Goal: Task Accomplishment & Management: Manage account settings

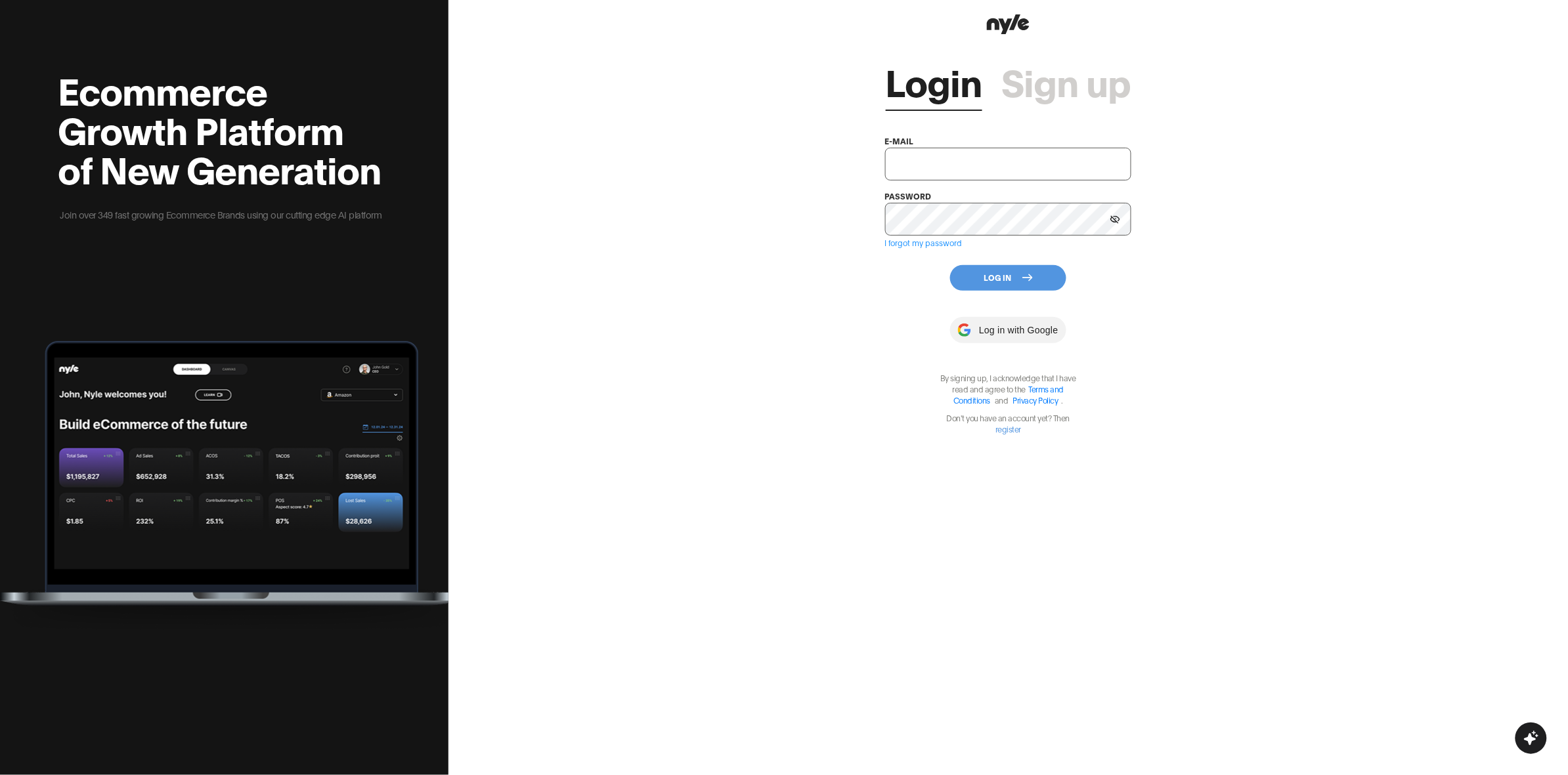
click at [991, 164] on input "text" at bounding box center [1008, 164] width 246 height 33
type input "[EMAIL_ADDRESS][PERSON_NAME]"
click at [985, 277] on button "Log In" at bounding box center [1008, 278] width 116 height 25
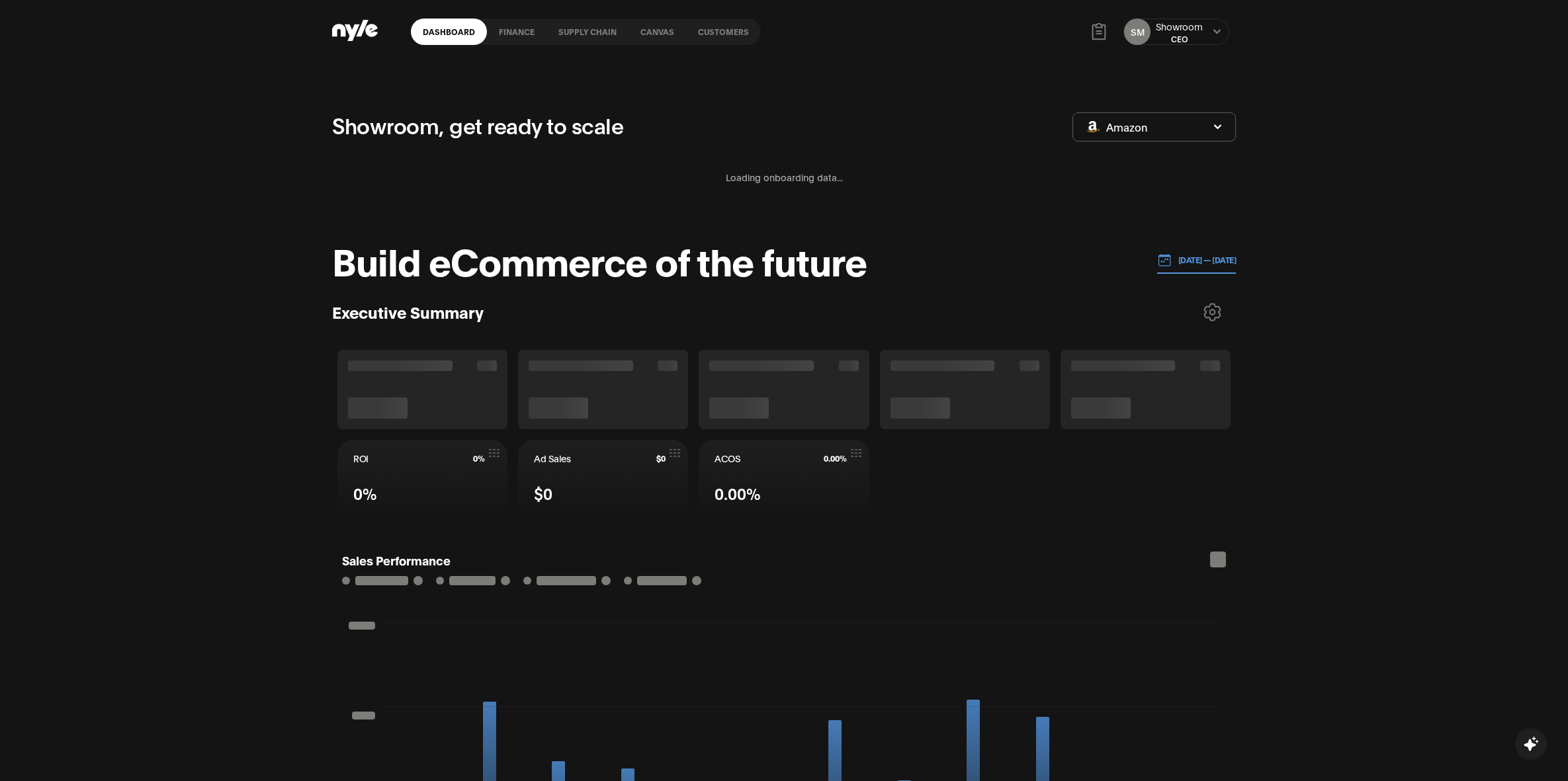
click at [742, 30] on link "Customers" at bounding box center [723, 32] width 75 height 26
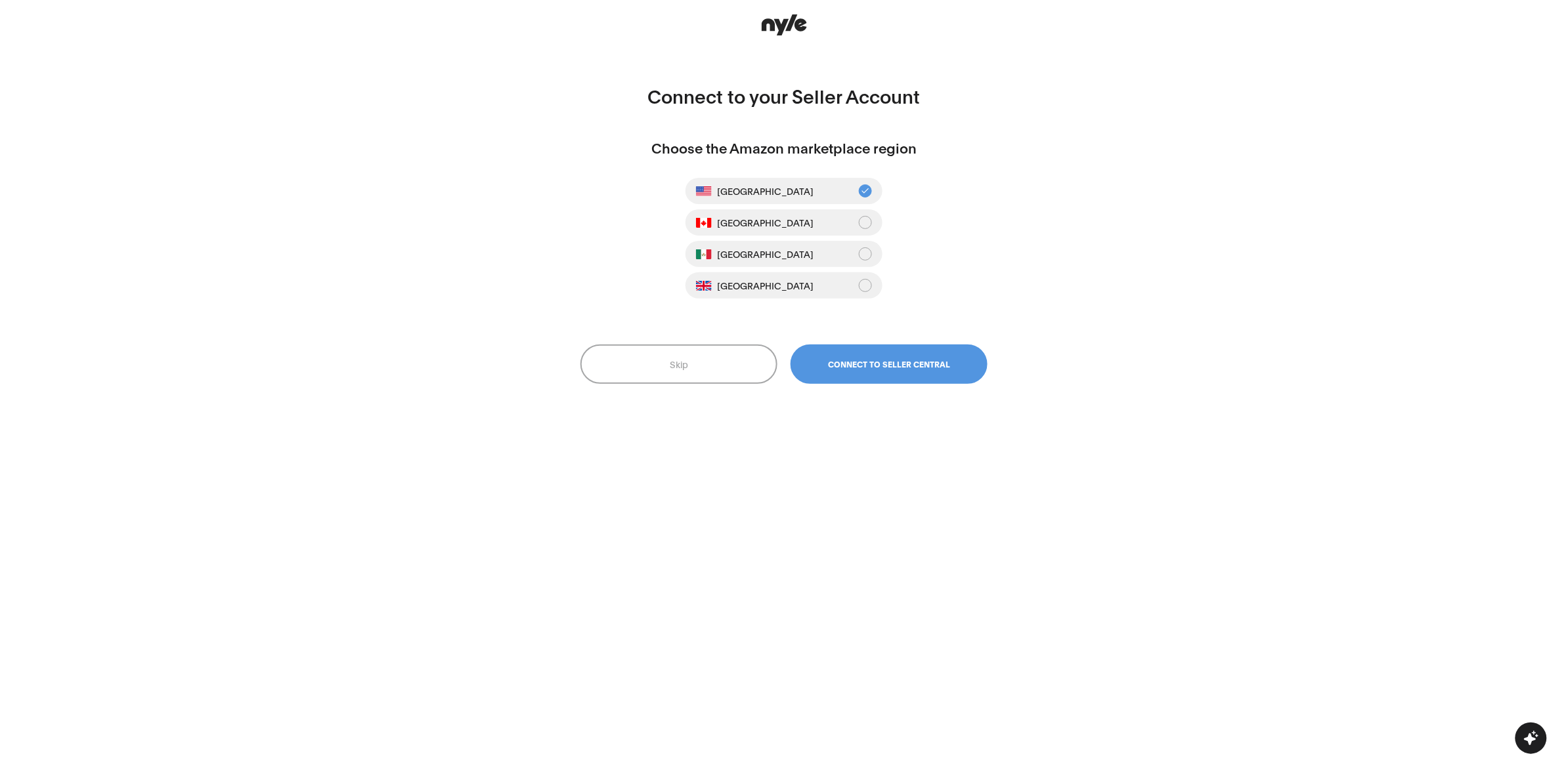
click at [701, 359] on button "Skip" at bounding box center [679, 364] width 197 height 39
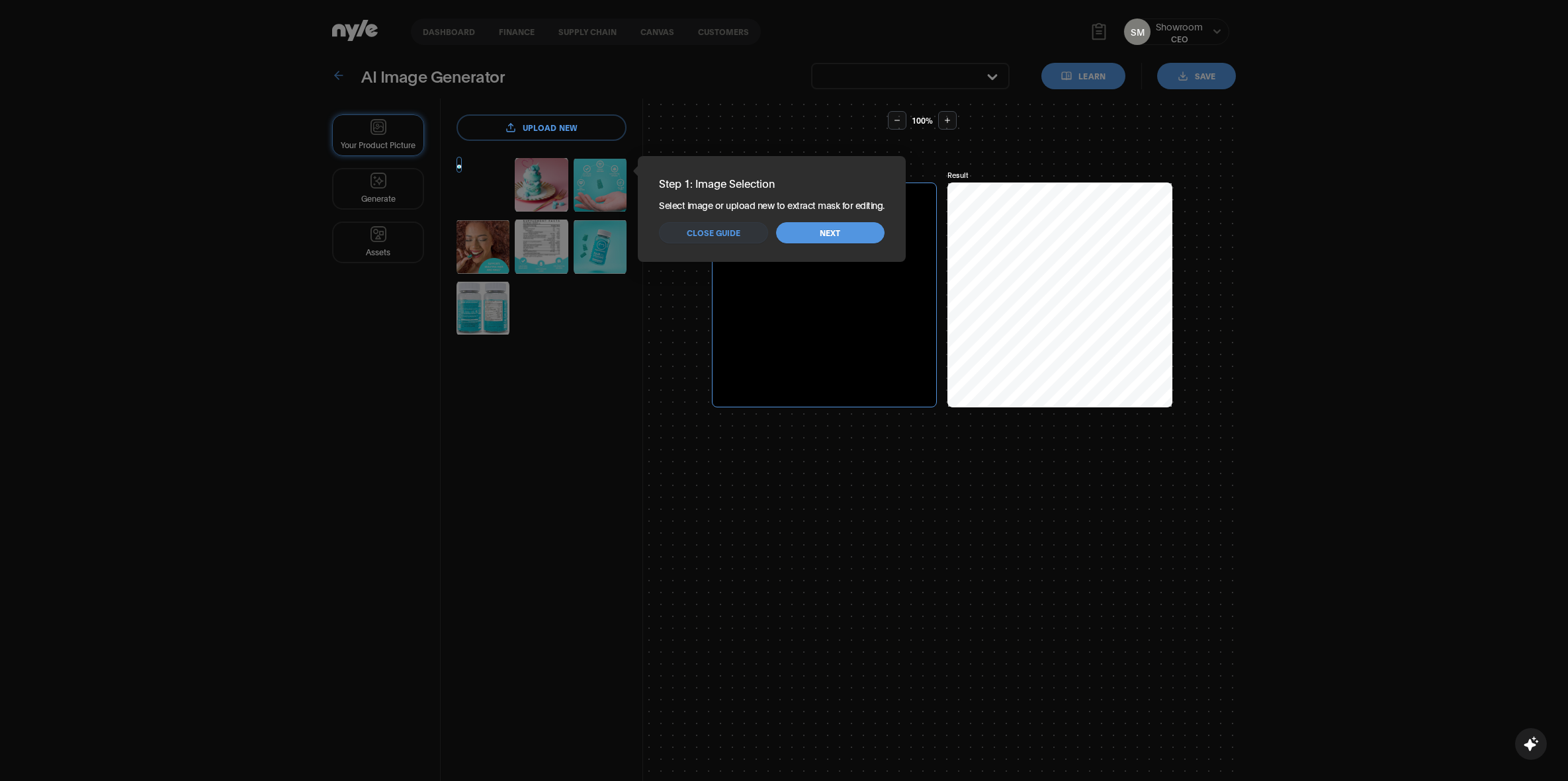
drag, startPoint x: 699, startPoint y: 227, endPoint x: 708, endPoint y: 190, distance: 38.1
click at [699, 222] on button "Close guide" at bounding box center [713, 233] width 109 height 21
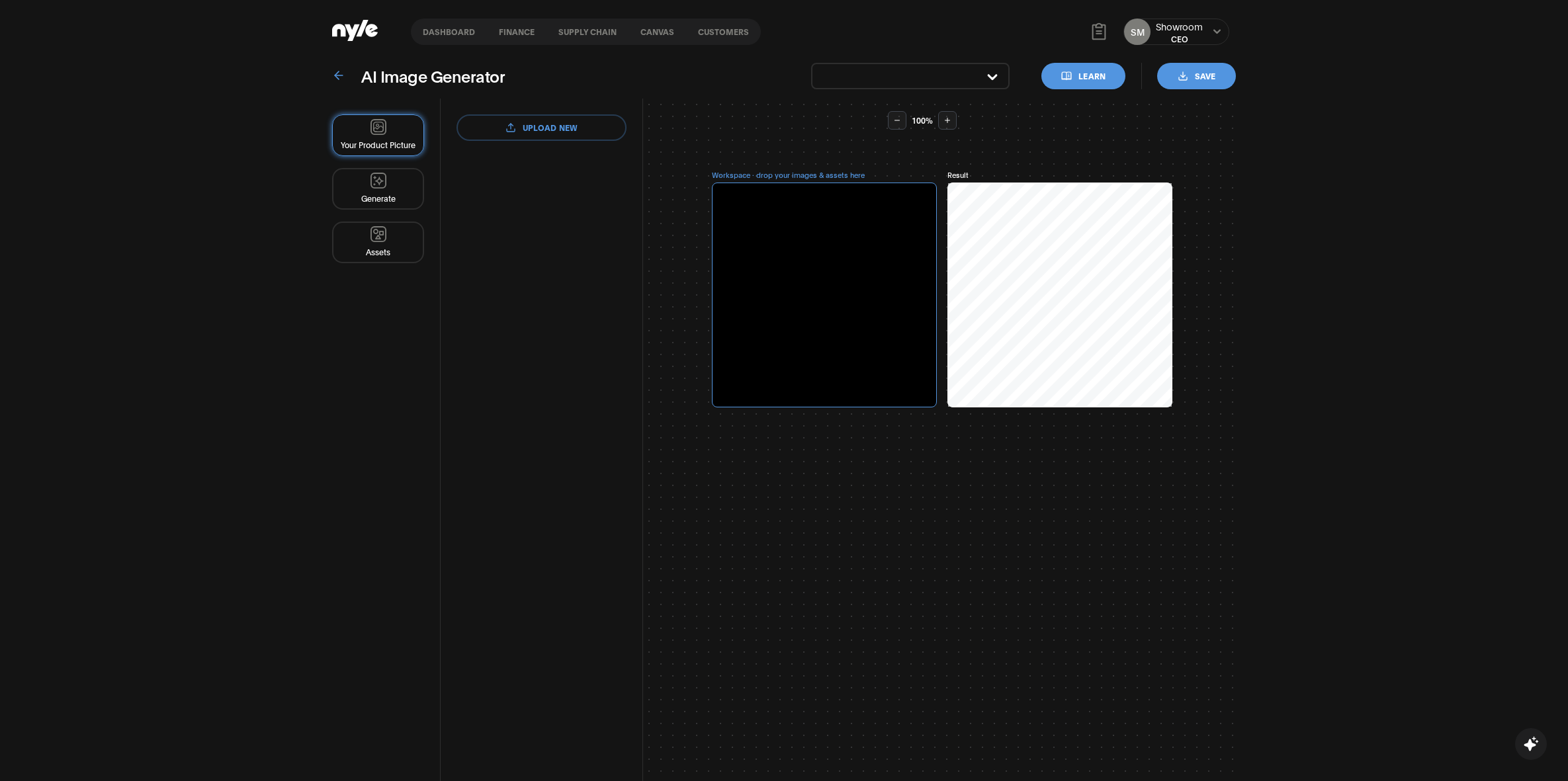
click at [728, 35] on link "Customers" at bounding box center [723, 32] width 75 height 26
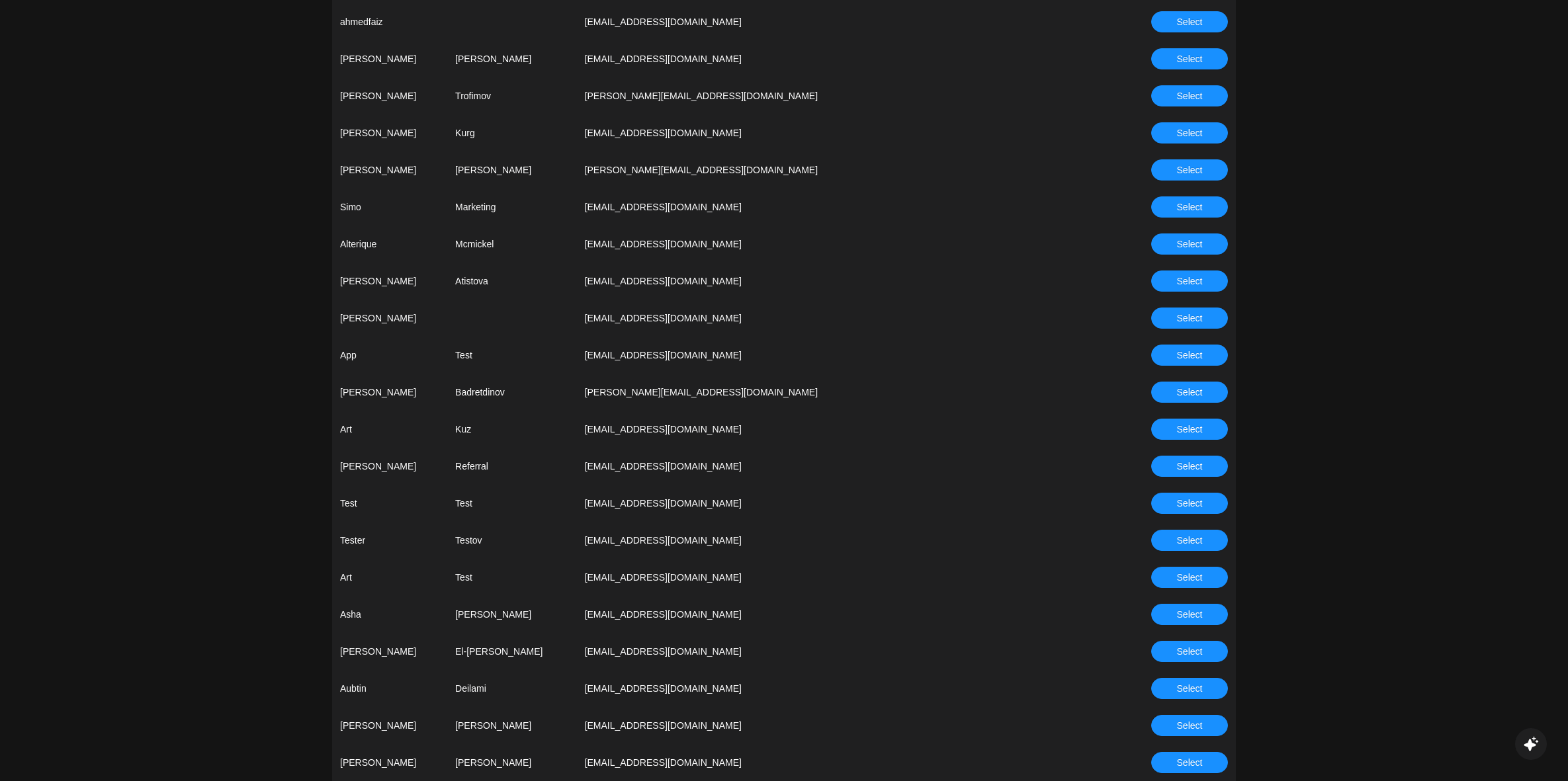
scroll to position [963, 0]
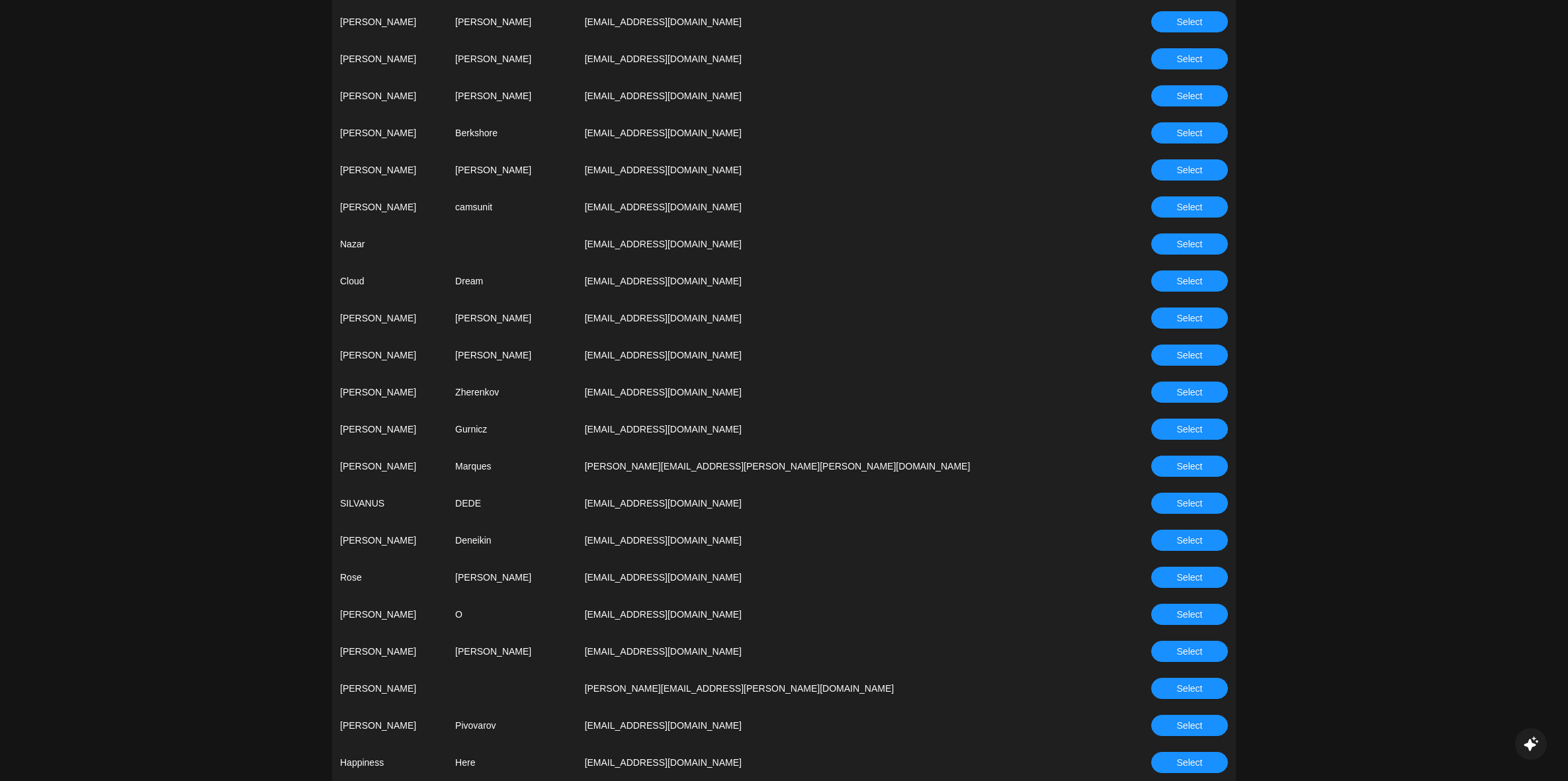
click at [1191, 388] on span "Select" at bounding box center [1190, 392] width 26 height 15
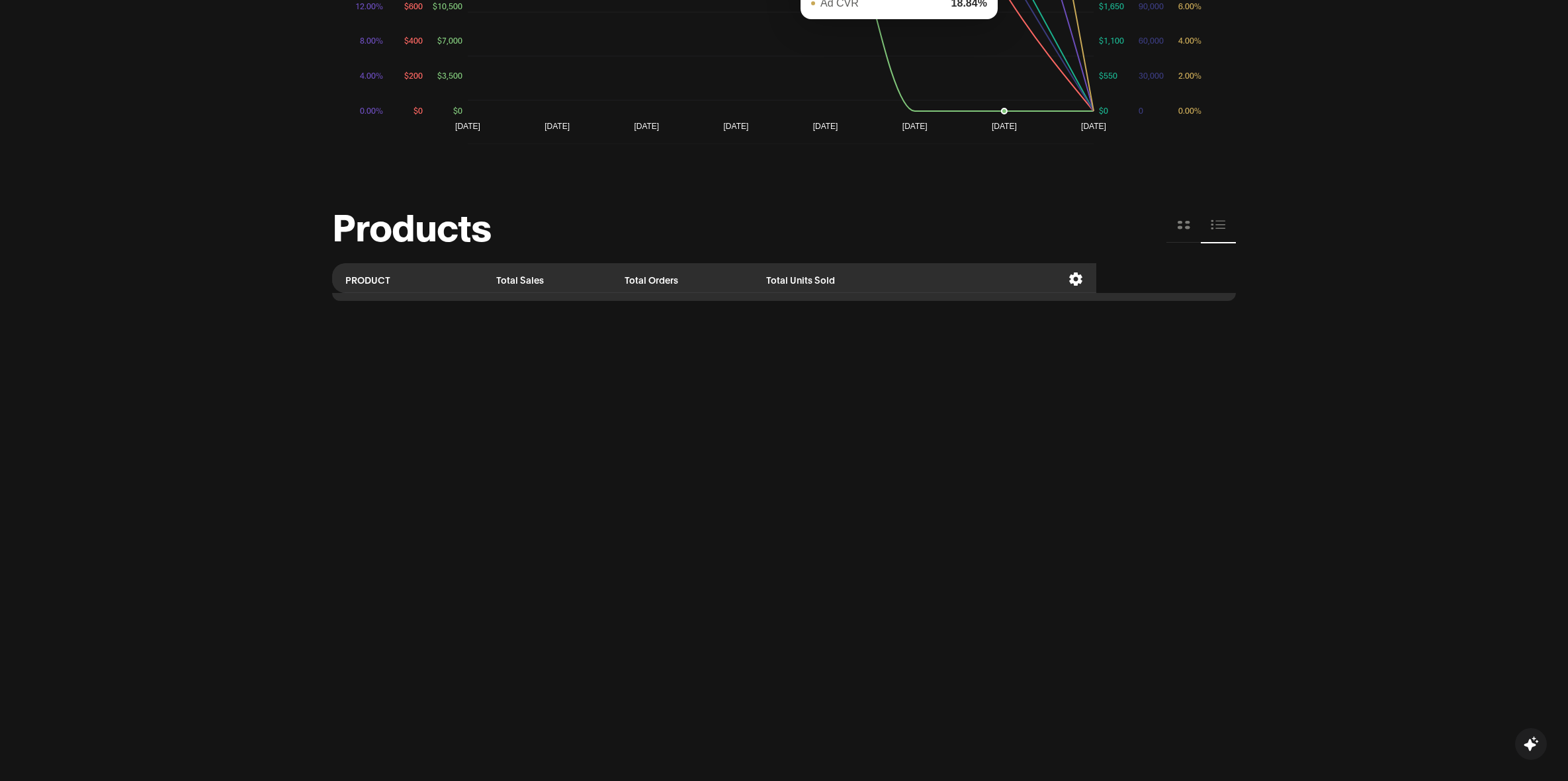
scroll to position [1240, 0]
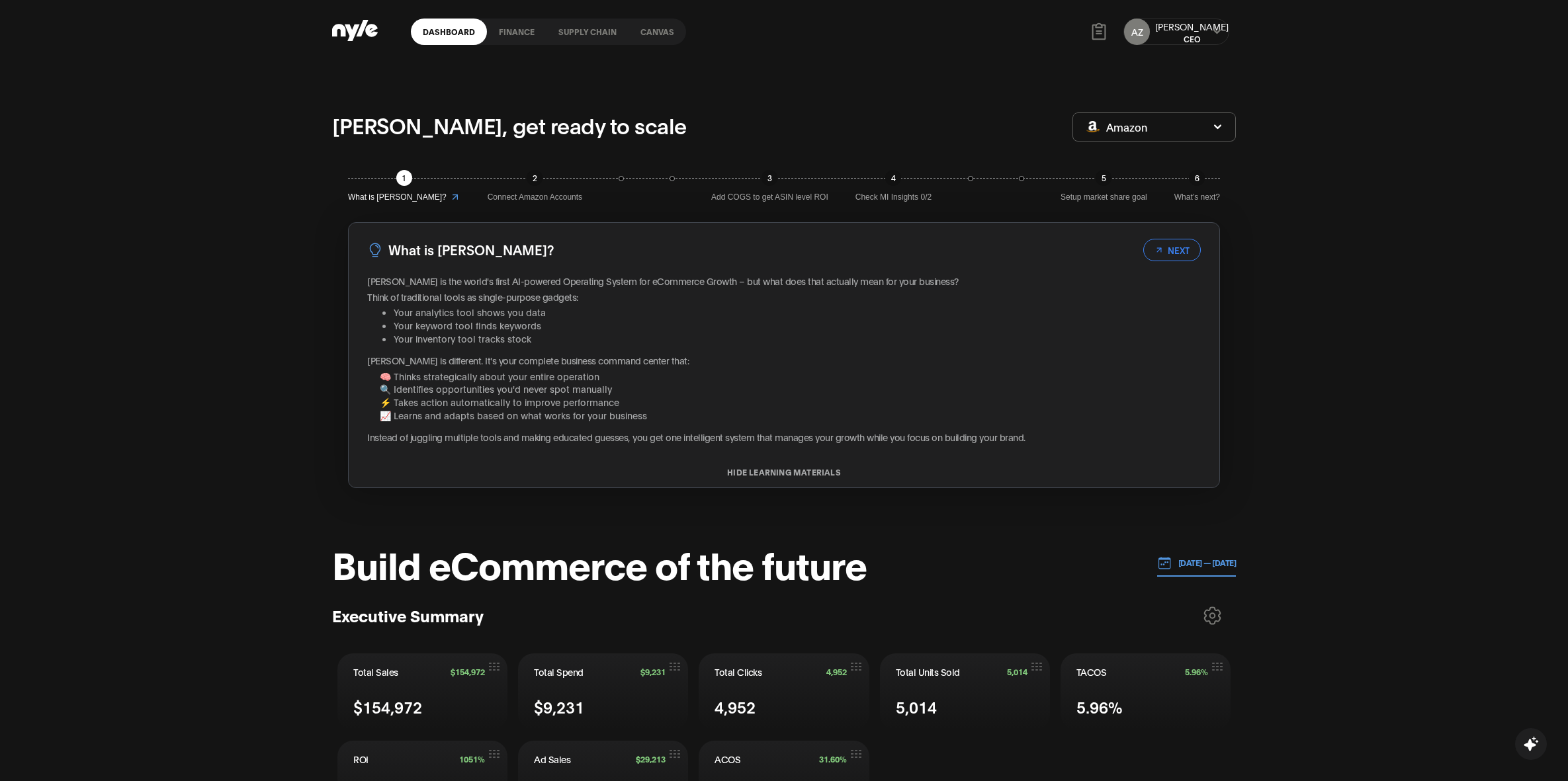
click at [675, 28] on link "Canvas" at bounding box center [658, 32] width 58 height 26
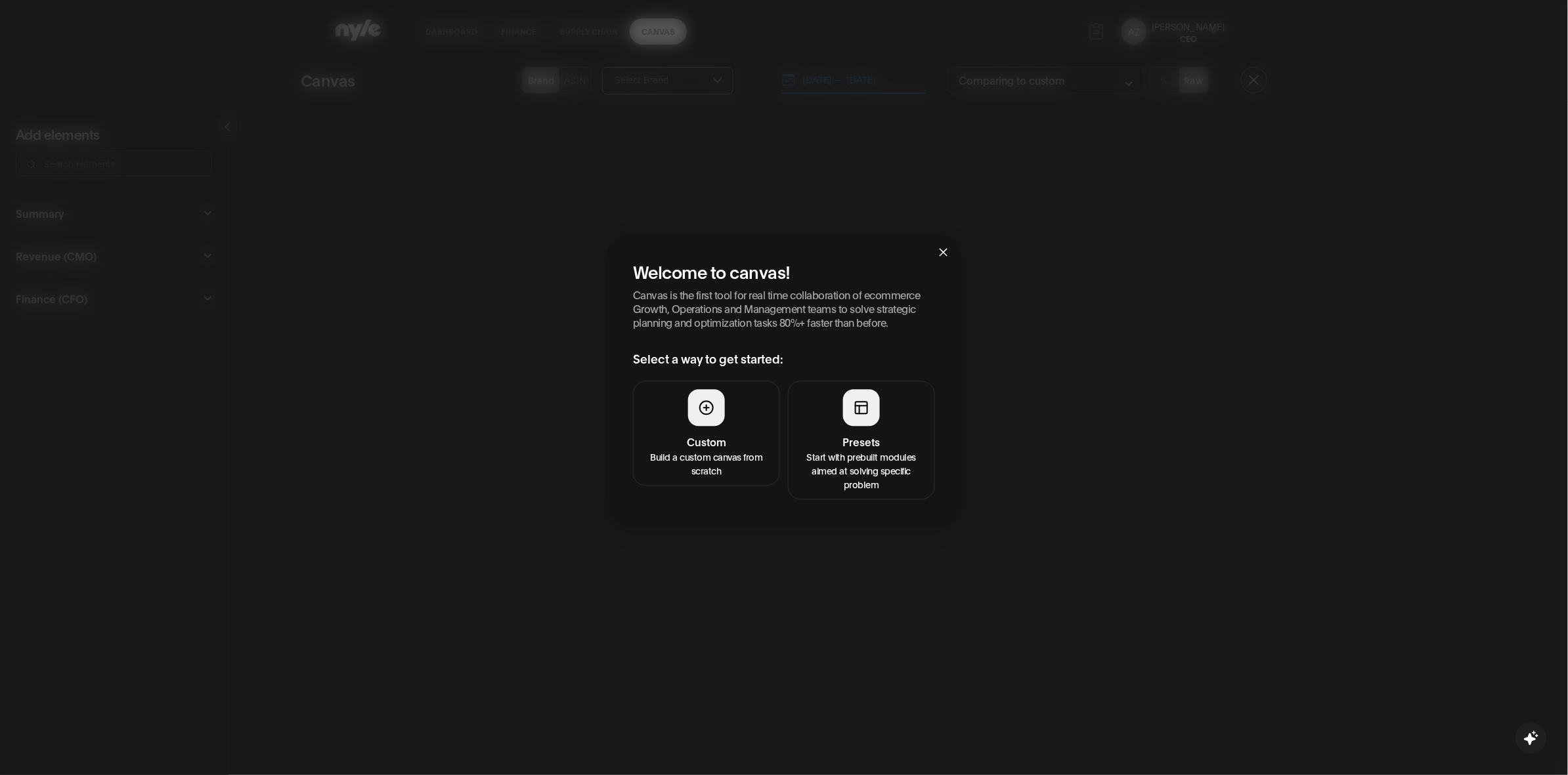
click at [870, 424] on div at bounding box center [861, 407] width 37 height 37
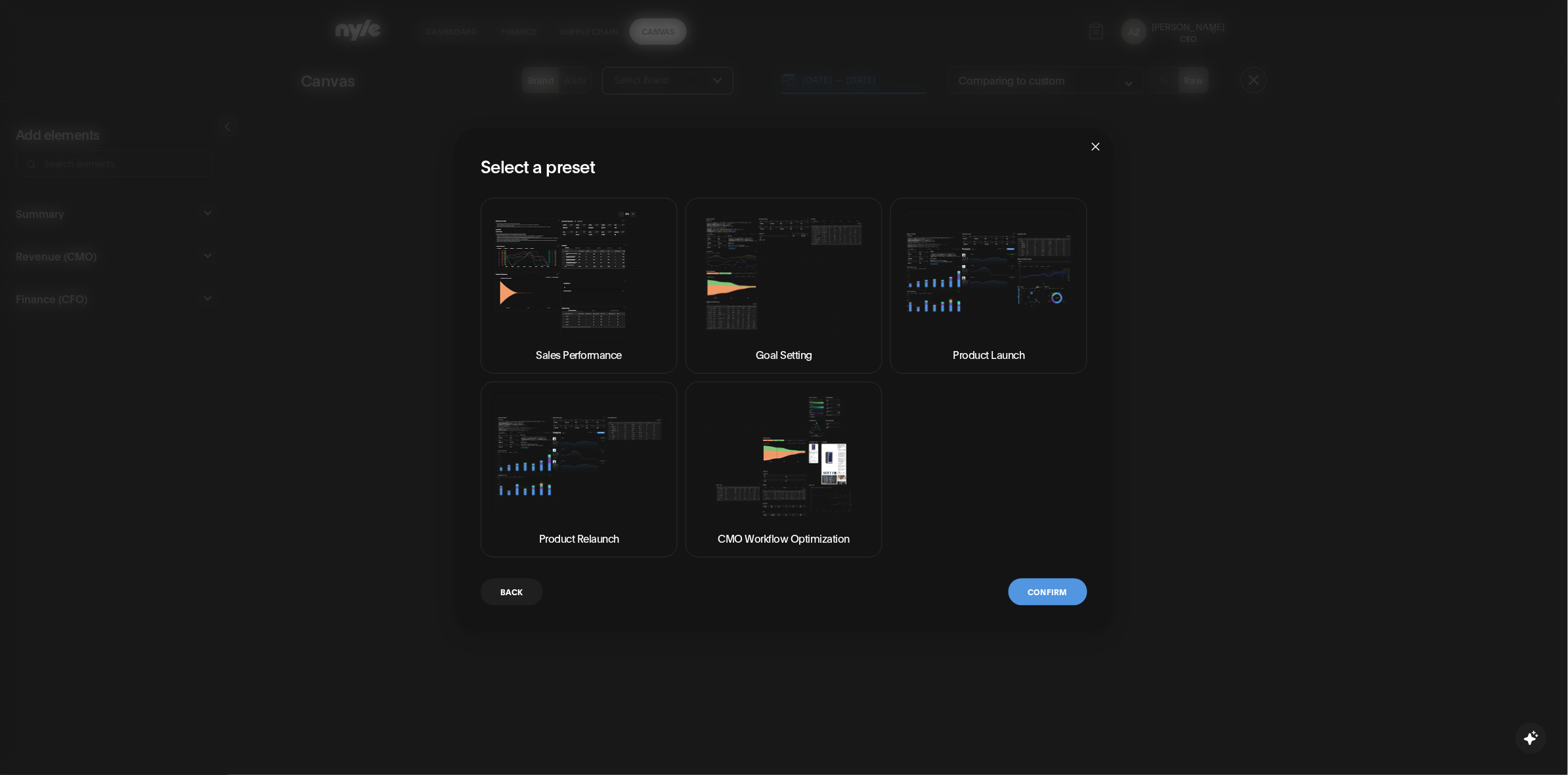
click at [591, 307] on img at bounding box center [579, 273] width 175 height 131
click at [1057, 585] on button "Confirm" at bounding box center [1048, 592] width 79 height 27
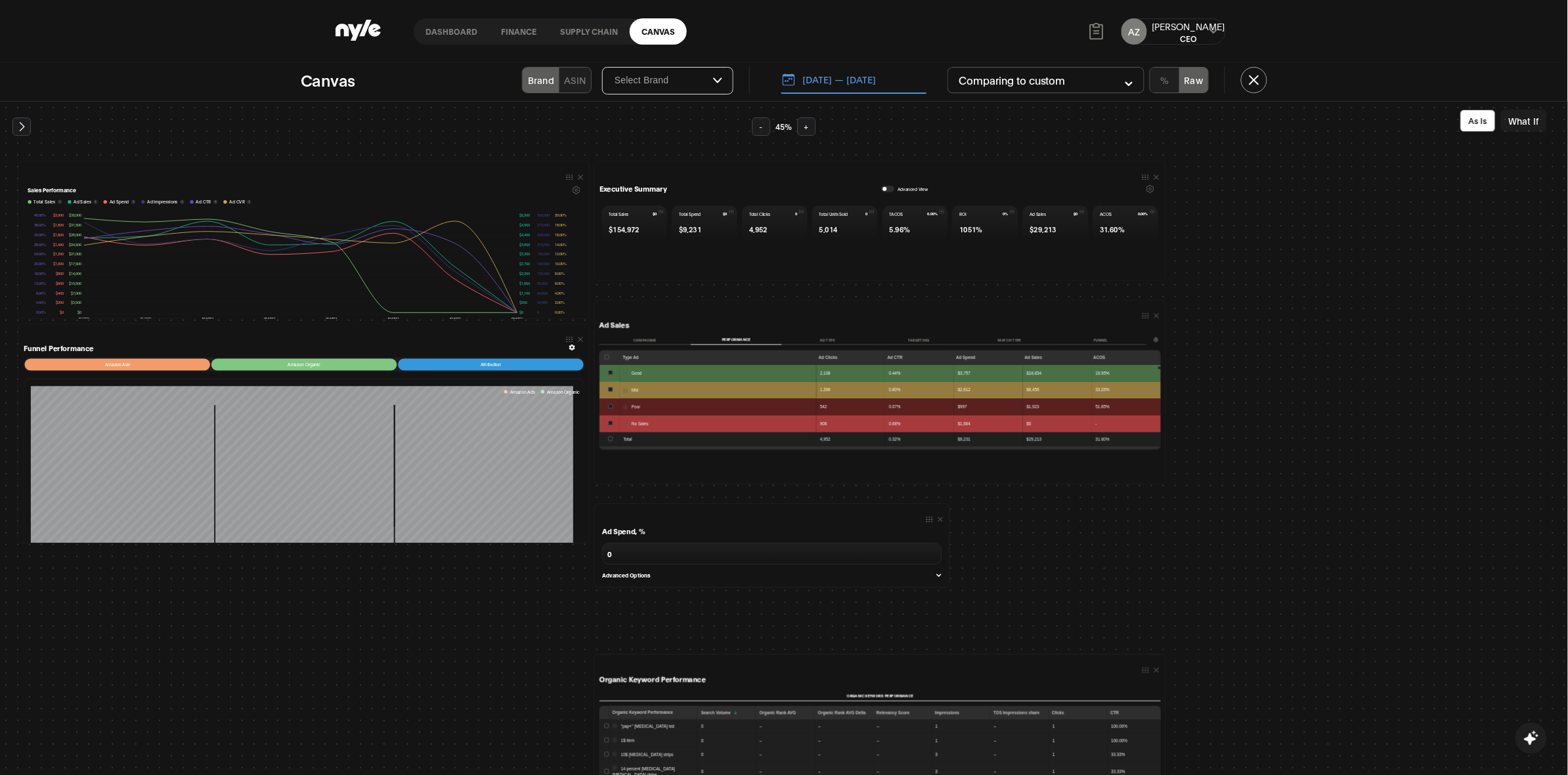
click at [822, 81] on button "[DATE] — [DATE]" at bounding box center [854, 79] width 145 height 27
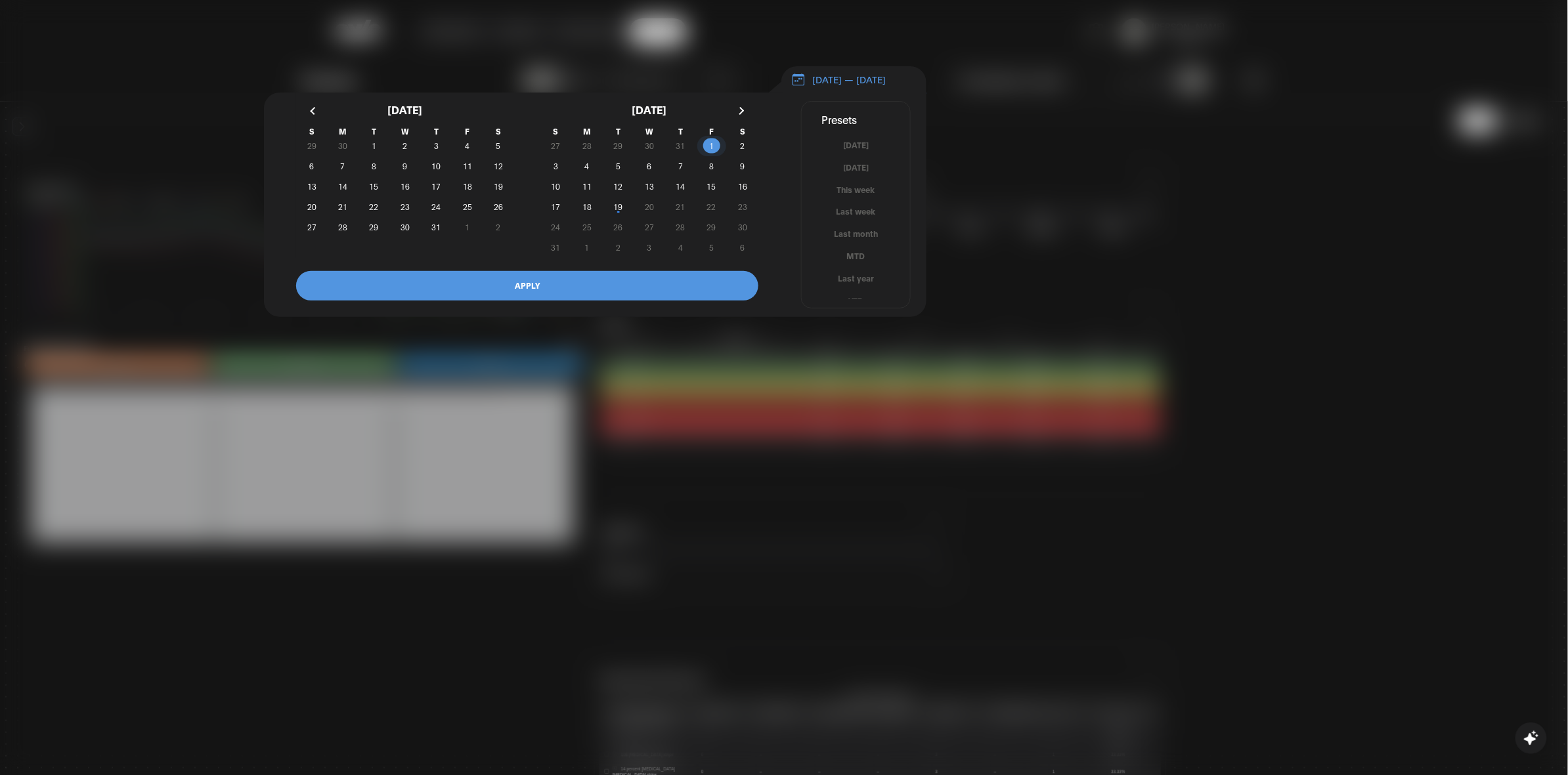
drag, startPoint x: 716, startPoint y: 153, endPoint x: 663, endPoint y: 181, distance: 59.9
click at [717, 153] on span "1" at bounding box center [711, 146] width 31 height 14
click at [614, 211] on span "19" at bounding box center [619, 206] width 9 height 23
drag, startPoint x: 658, startPoint y: 281, endPoint x: 670, endPoint y: 287, distance: 13.4
click at [658, 280] on button "APPLY" at bounding box center [527, 286] width 462 height 29
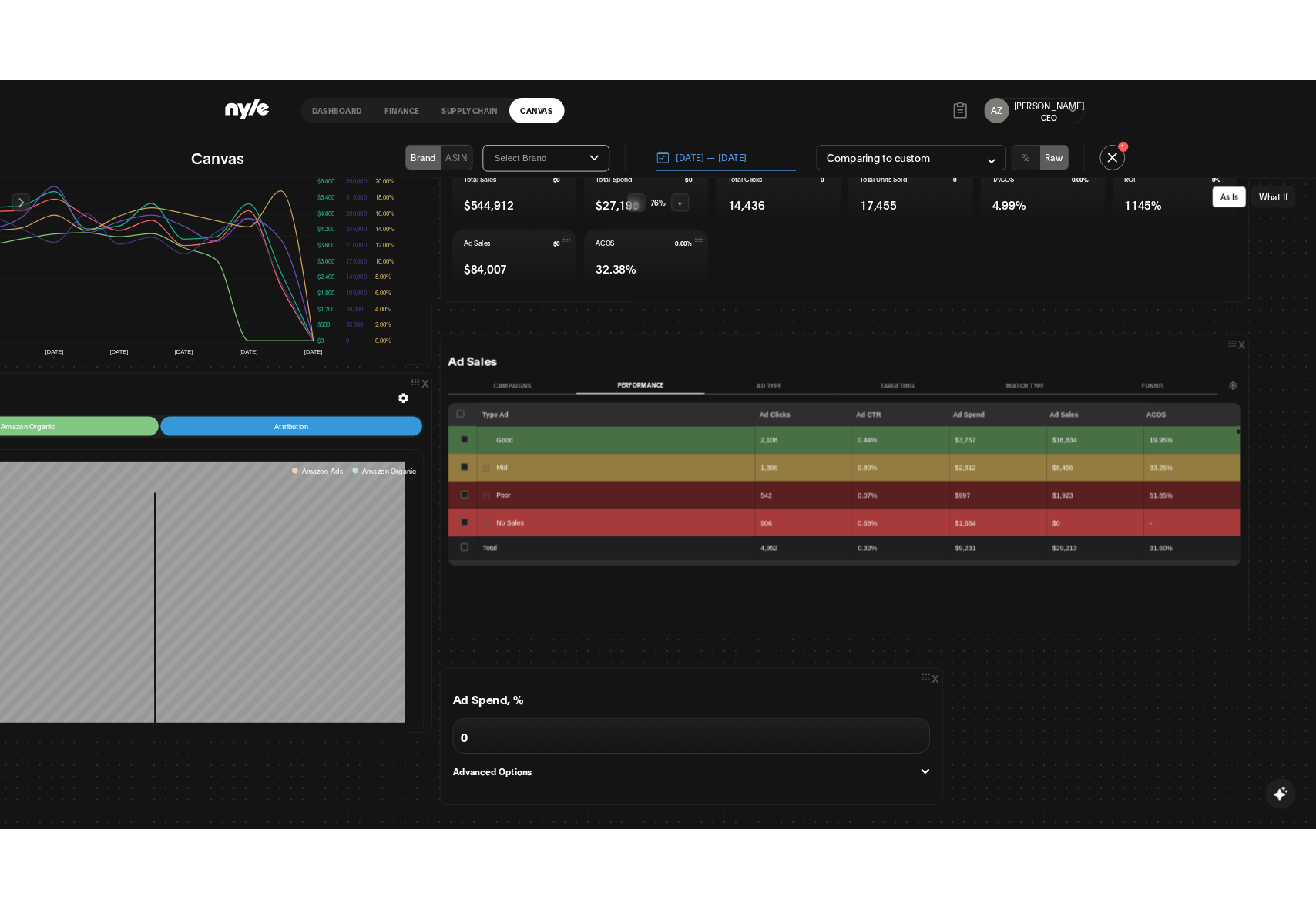
scroll to position [96, 482]
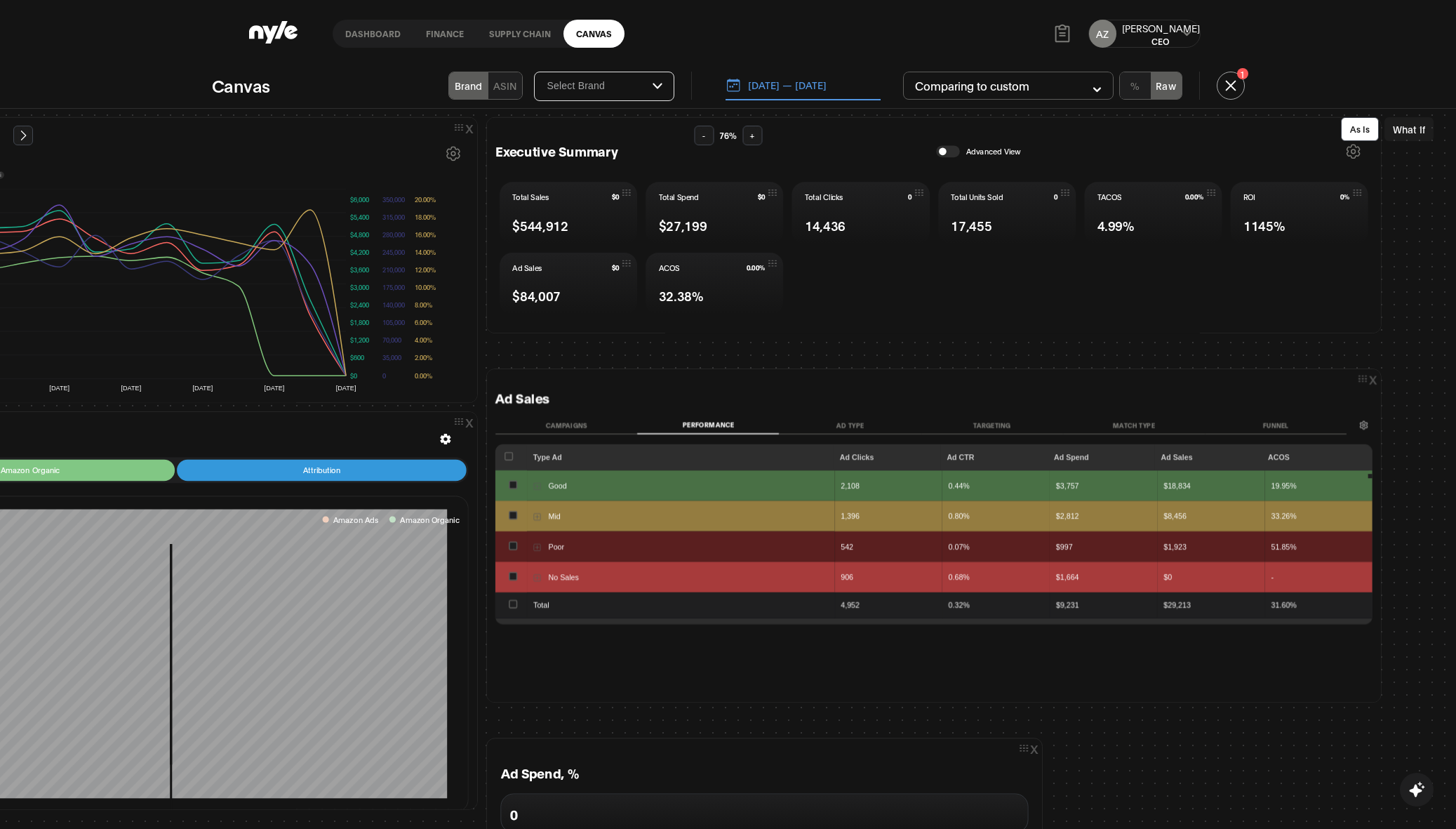
click at [832, 88] on button "[DATE] — [DATE]" at bounding box center [803, 85] width 155 height 29
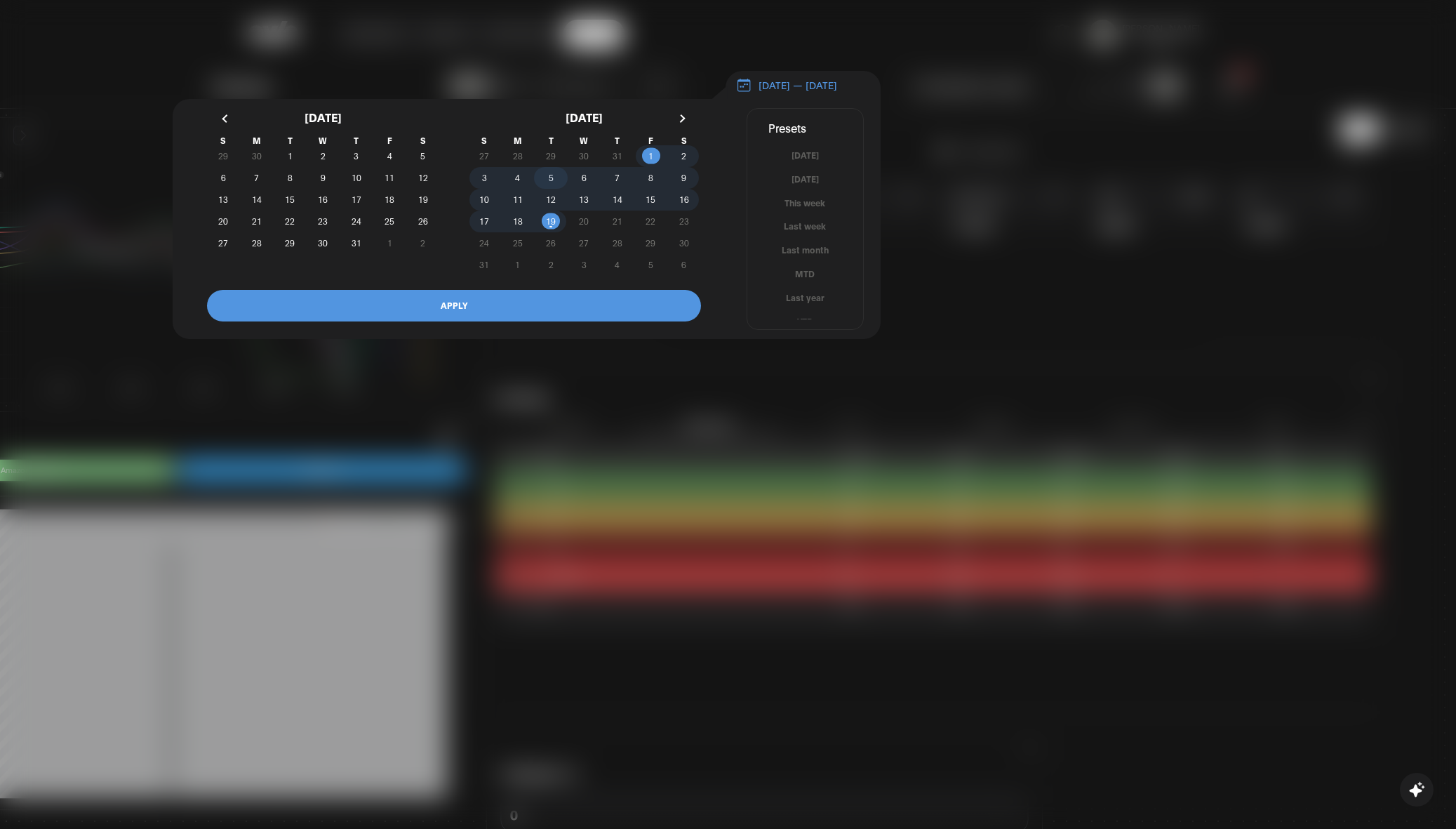
click at [558, 185] on span "5" at bounding box center [550, 177] width 33 height 15
click at [555, 228] on span "19" at bounding box center [550, 221] width 33 height 15
click at [624, 320] on button "APPLY" at bounding box center [454, 306] width 494 height 31
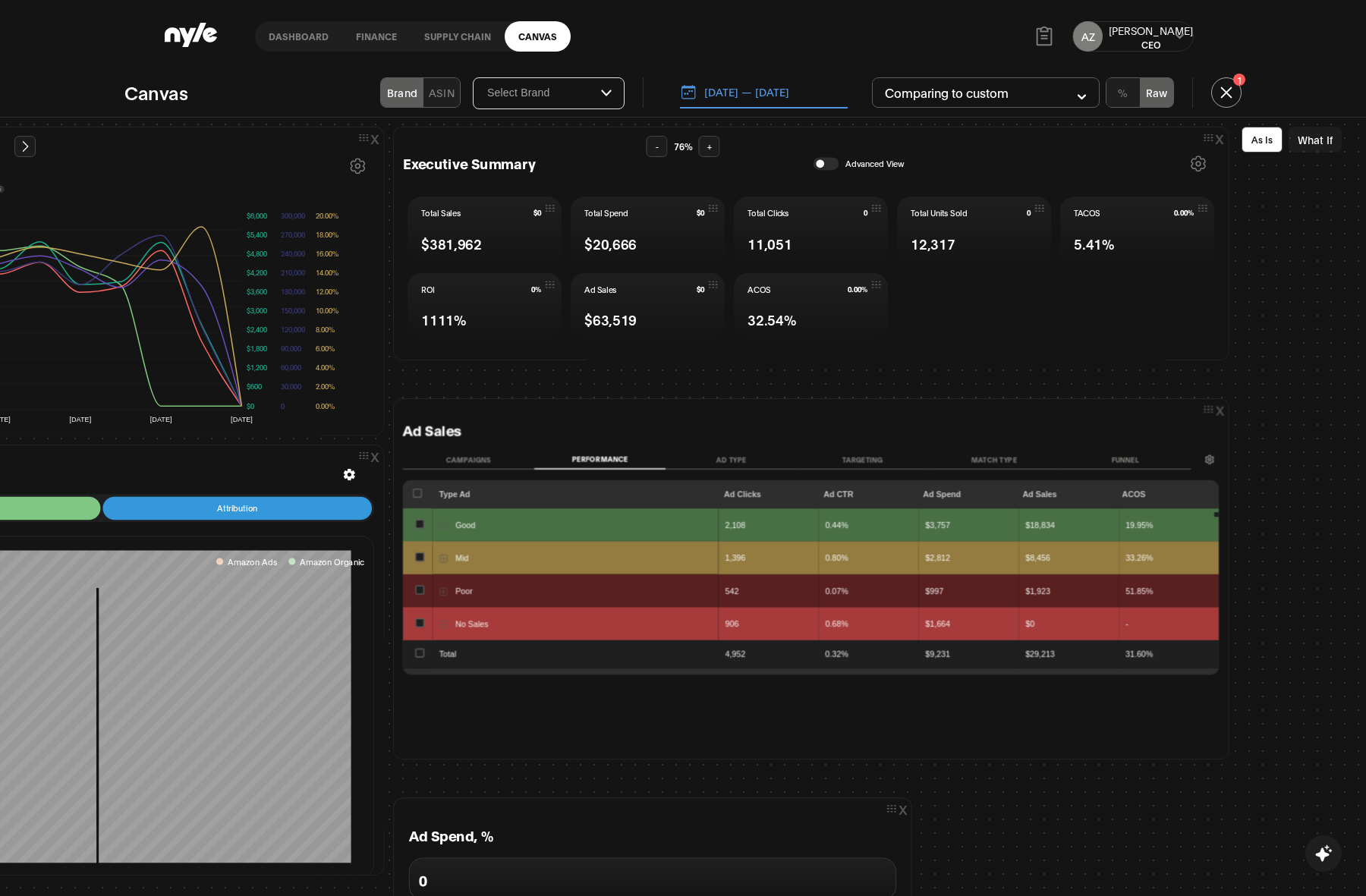
click at [790, 91] on button "[DATE] — [DATE]" at bounding box center [764, 92] width 168 height 32
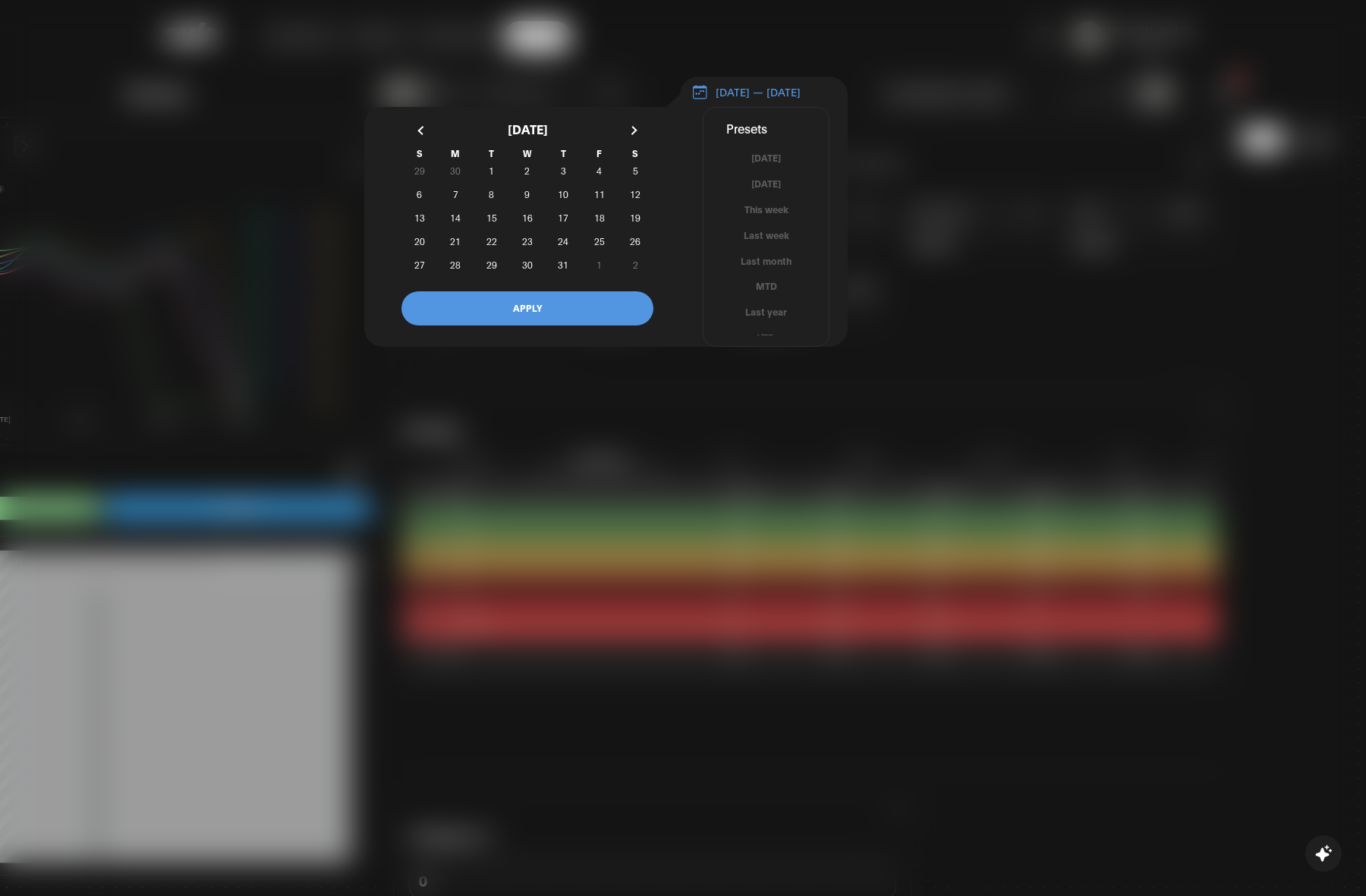
click at [941, 109] on div at bounding box center [683, 448] width 1366 height 896
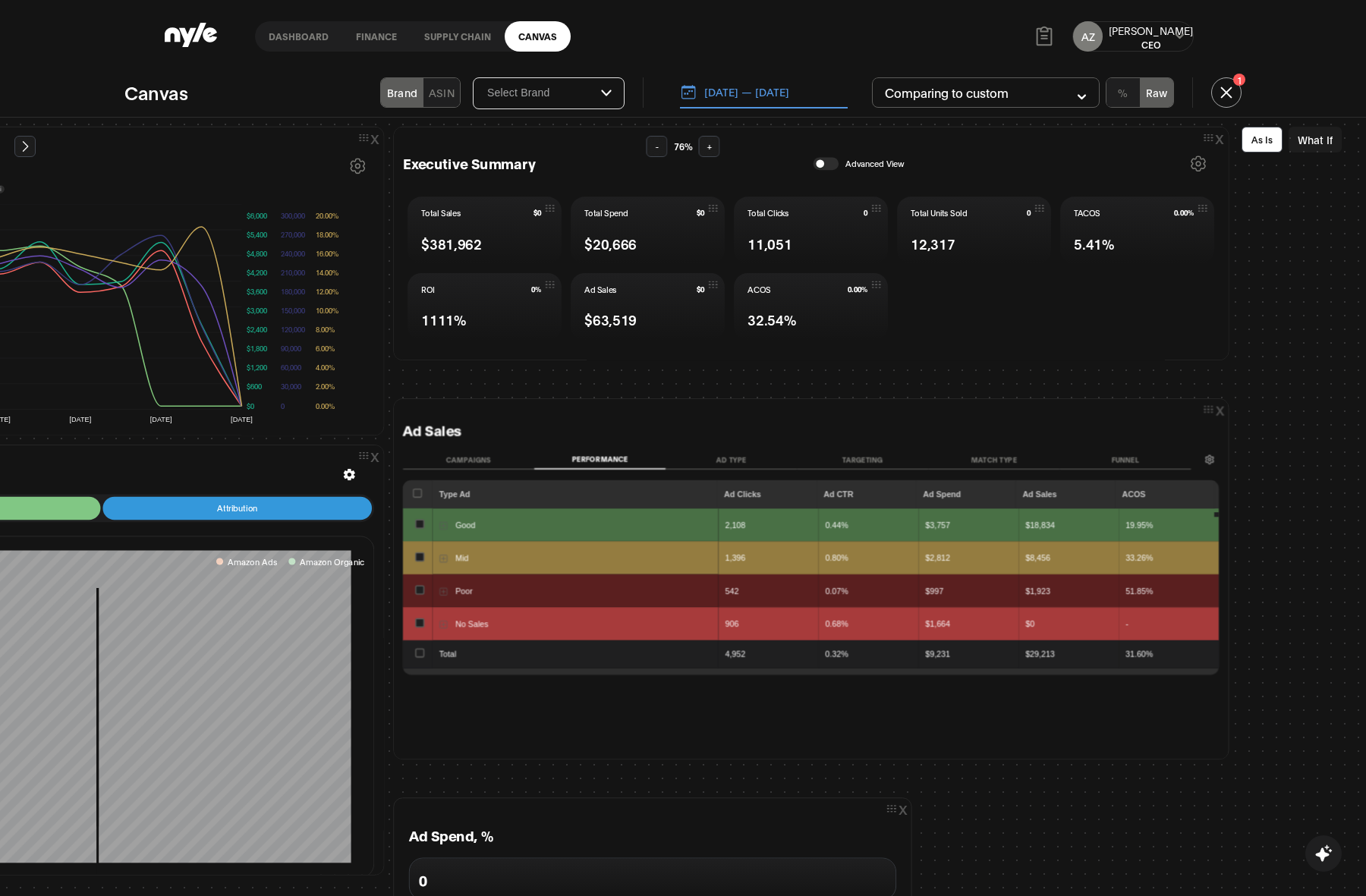
click at [344, 475] on icon at bounding box center [349, 475] width 12 height 12
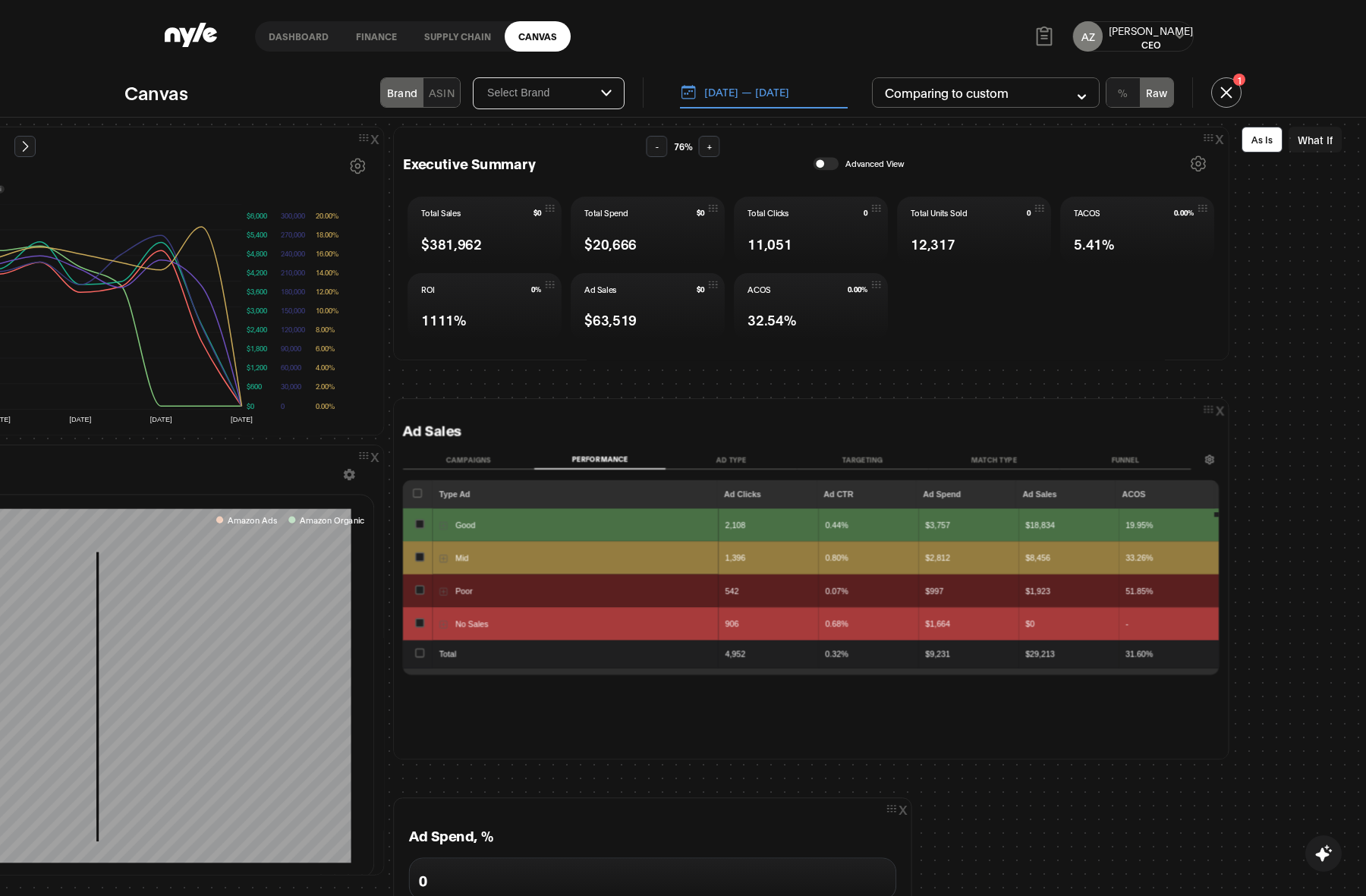
click at [343, 478] on icon at bounding box center [349, 475] width 13 height 12
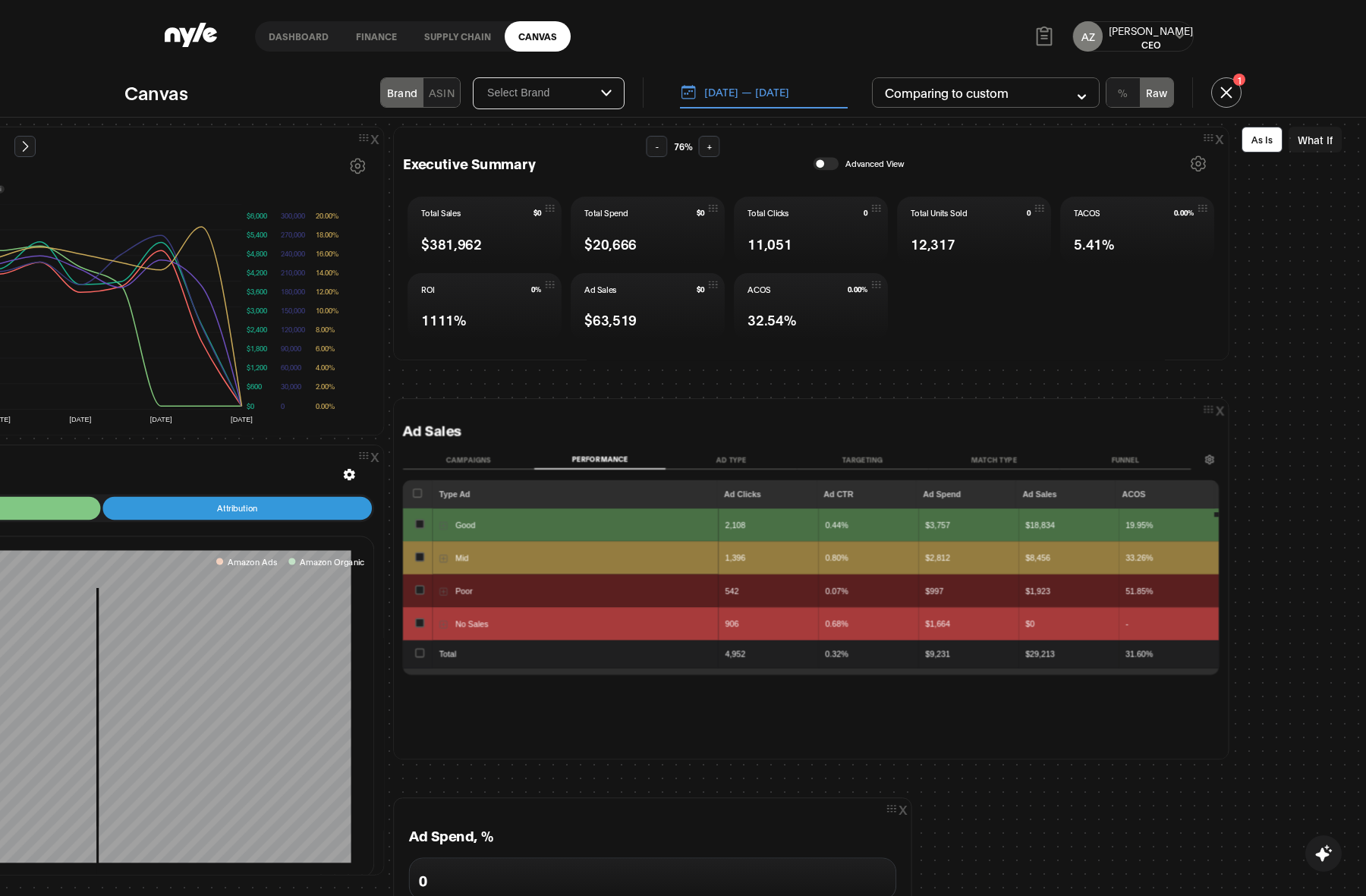
click at [723, 93] on button "[DATE] — [DATE]" at bounding box center [764, 92] width 168 height 32
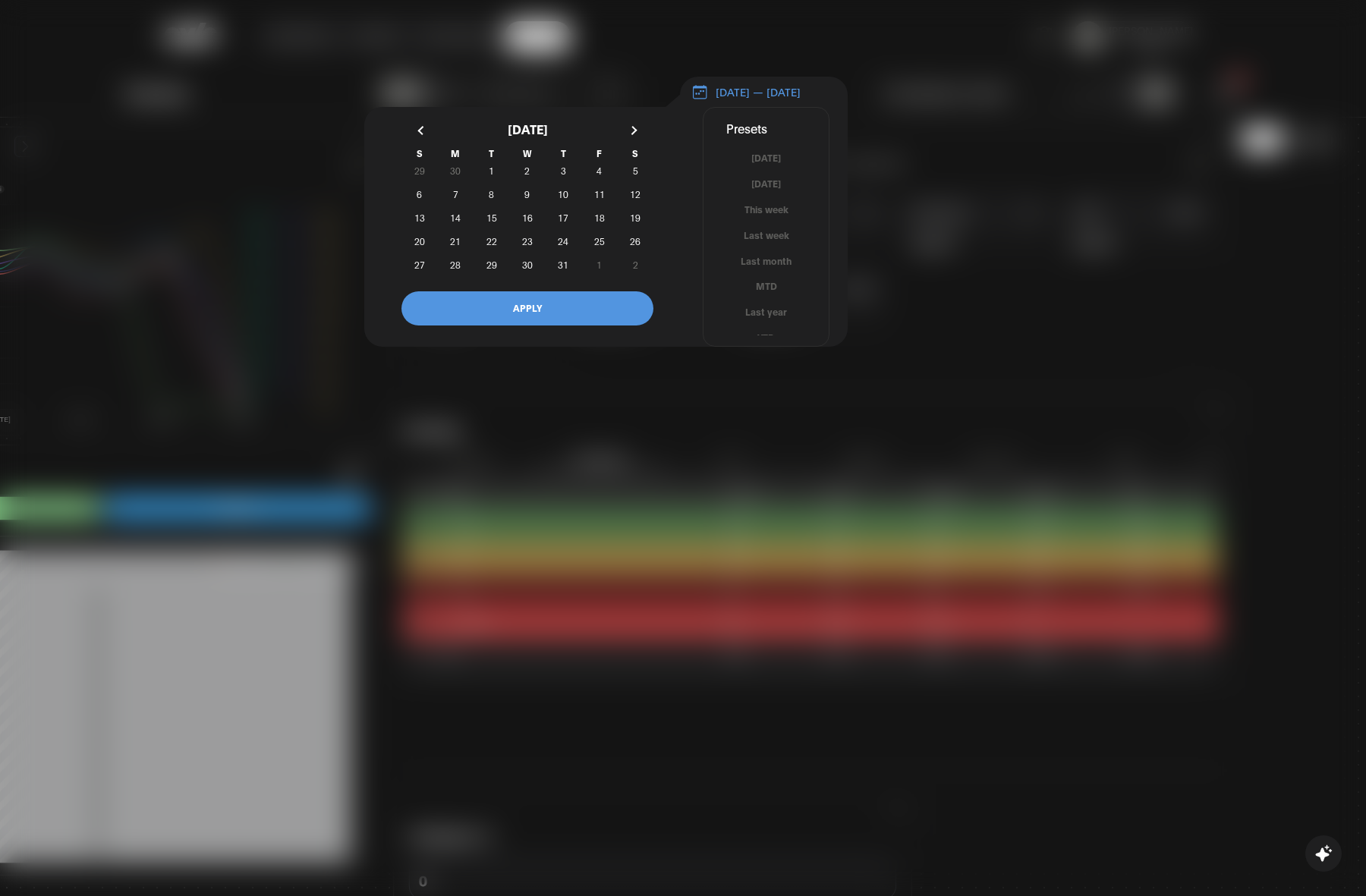
click at [647, 143] on div "[DATE]" at bounding box center [527, 129] width 252 height 39
click at [639, 139] on button "button" at bounding box center [632, 130] width 27 height 27
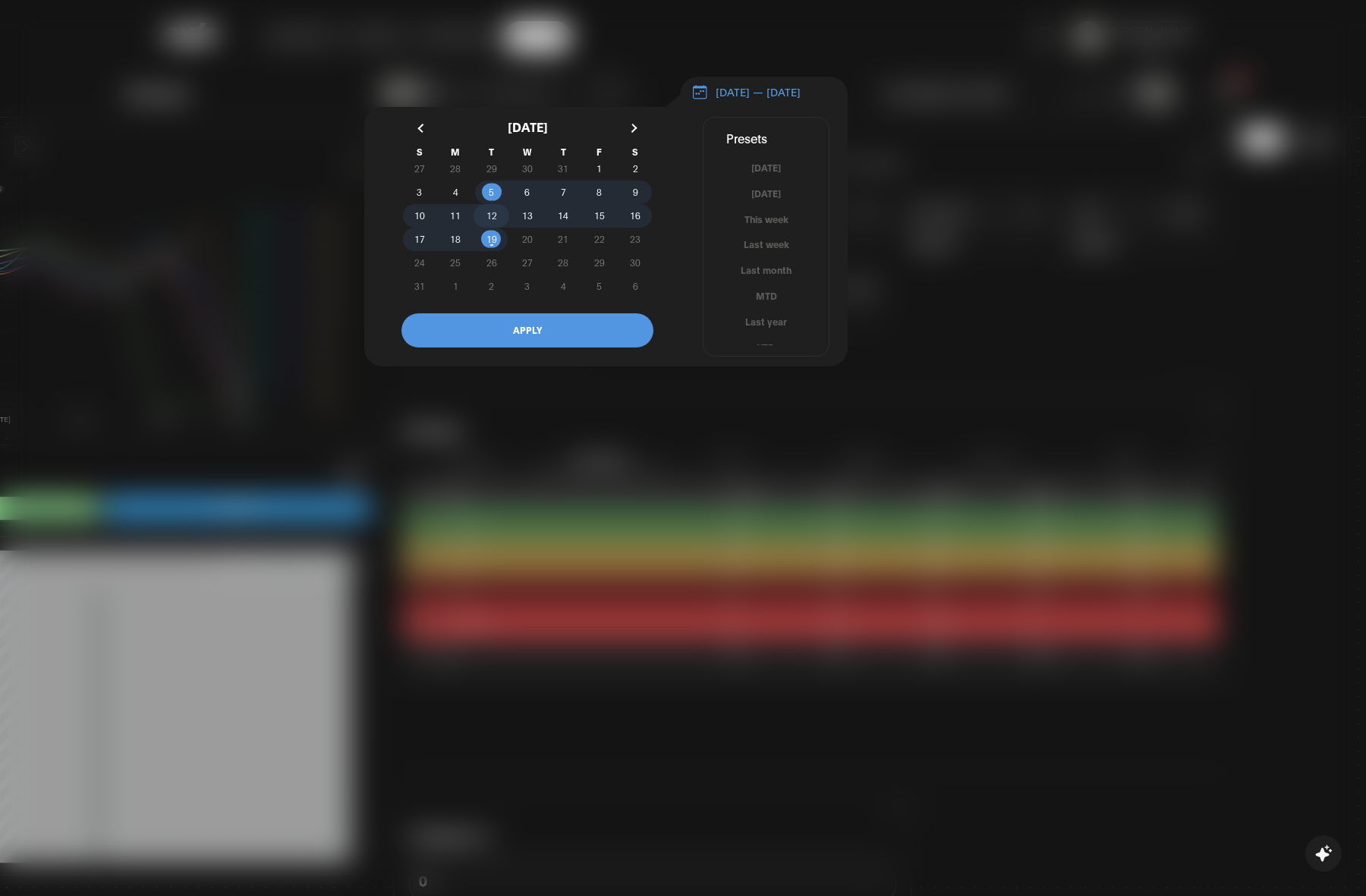
click at [482, 224] on span "12" at bounding box center [492, 216] width 35 height 16
click at [525, 200] on span "6" at bounding box center [527, 192] width 35 height 16
click at [495, 241] on span "19" at bounding box center [492, 239] width 35 height 16
drag, startPoint x: 532, startPoint y: 202, endPoint x: 541, endPoint y: 217, distance: 17.5
click at [533, 200] on span "6" at bounding box center [527, 192] width 35 height 16
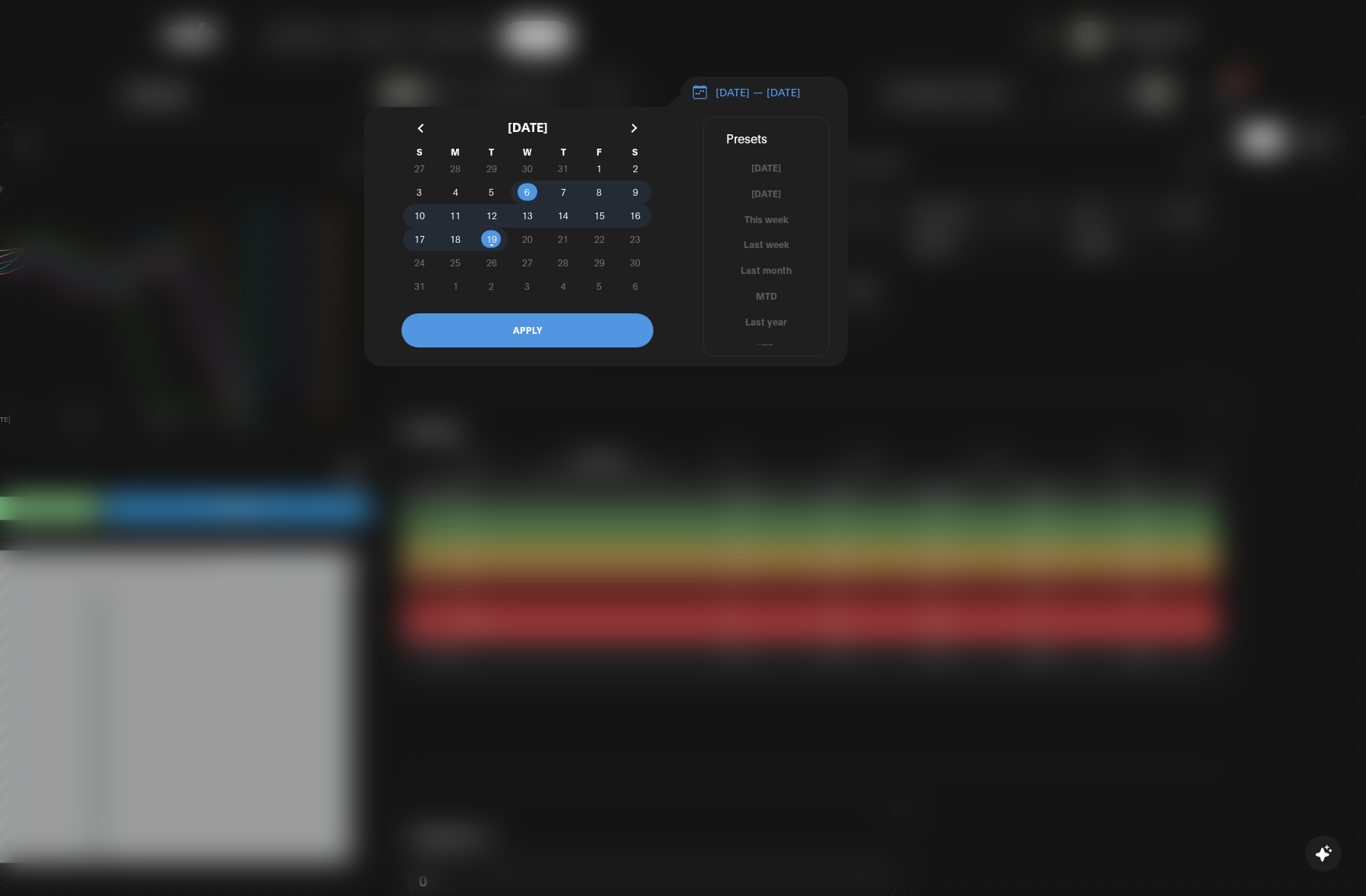
drag, startPoint x: 563, startPoint y: 346, endPoint x: 674, endPoint y: 364, distance: 112.4
click at [562, 346] on button "APPLY" at bounding box center [527, 331] width 252 height 34
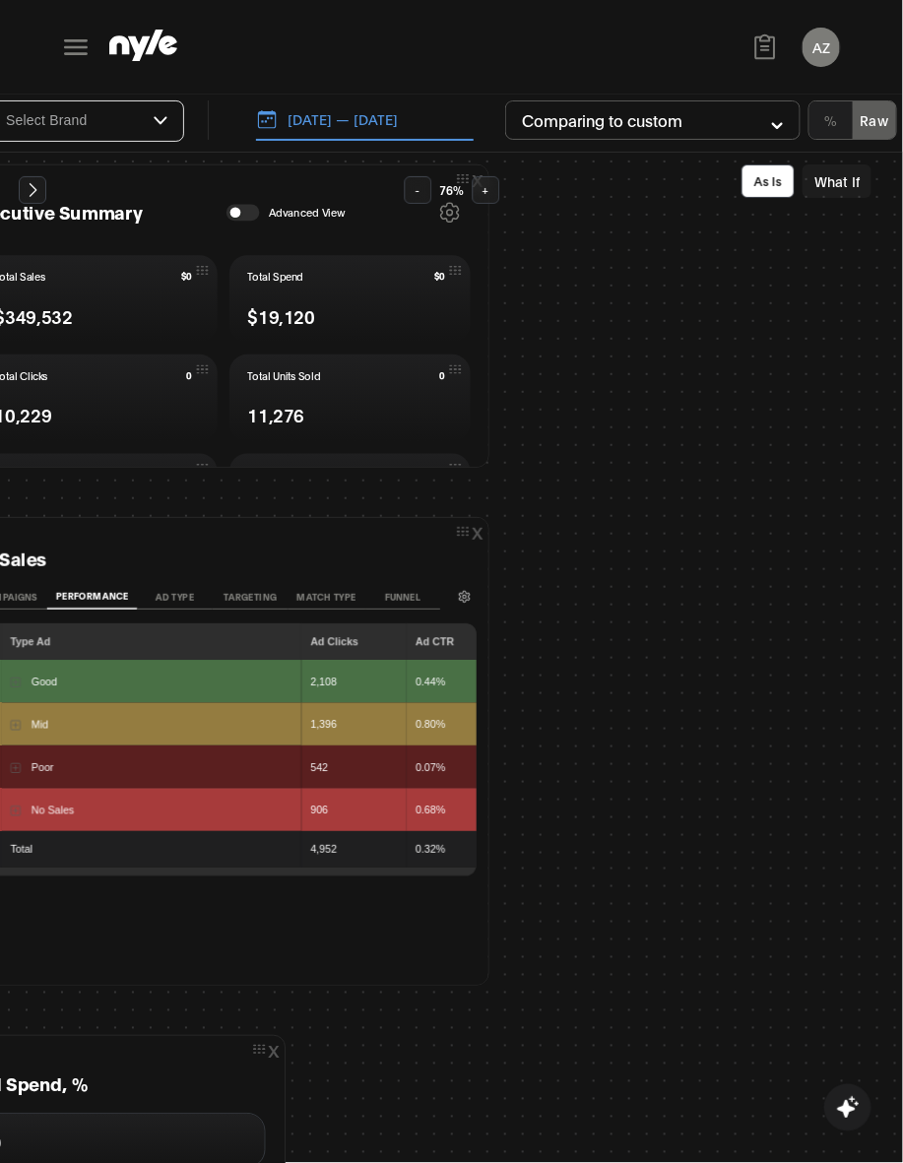
click at [810, 42] on button "AZ" at bounding box center [821, 47] width 37 height 39
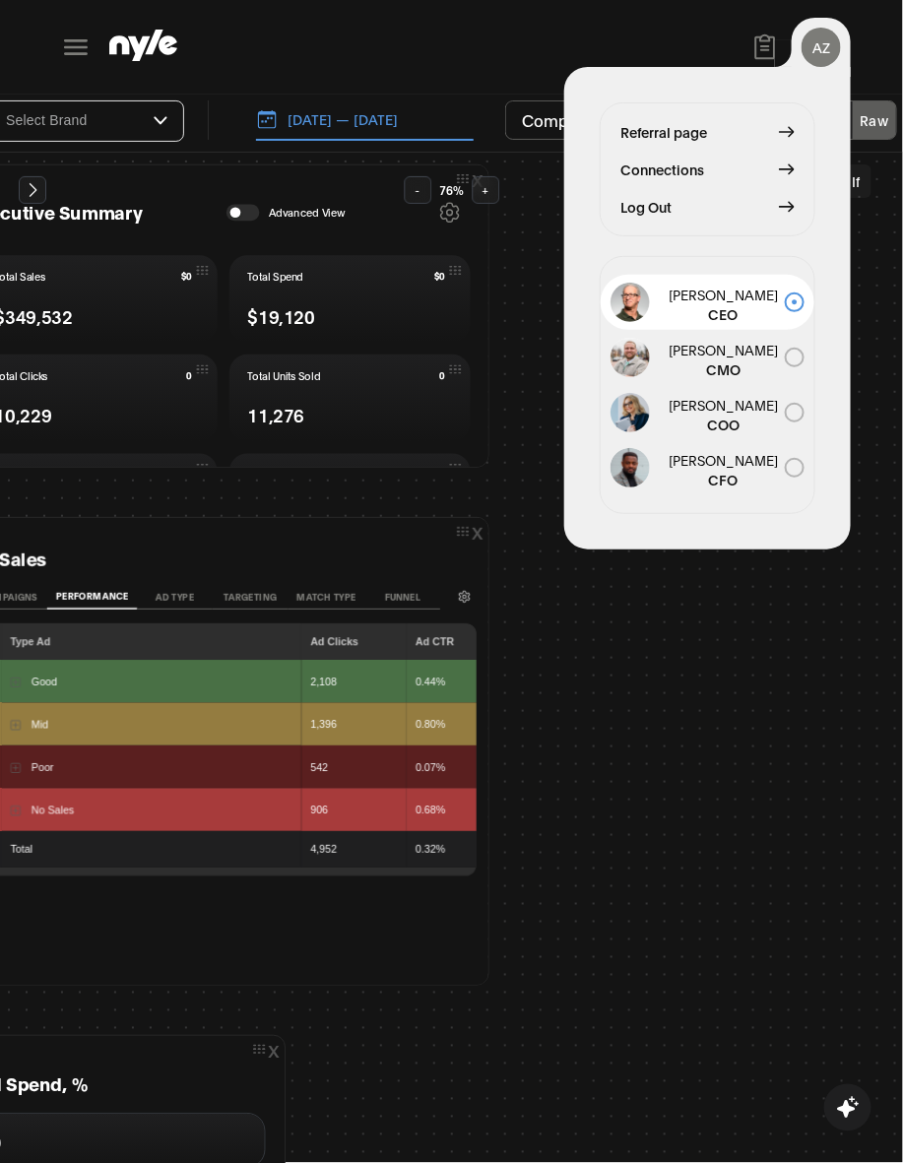
click at [637, 208] on span "Log Out" at bounding box center [645, 207] width 51 height 22
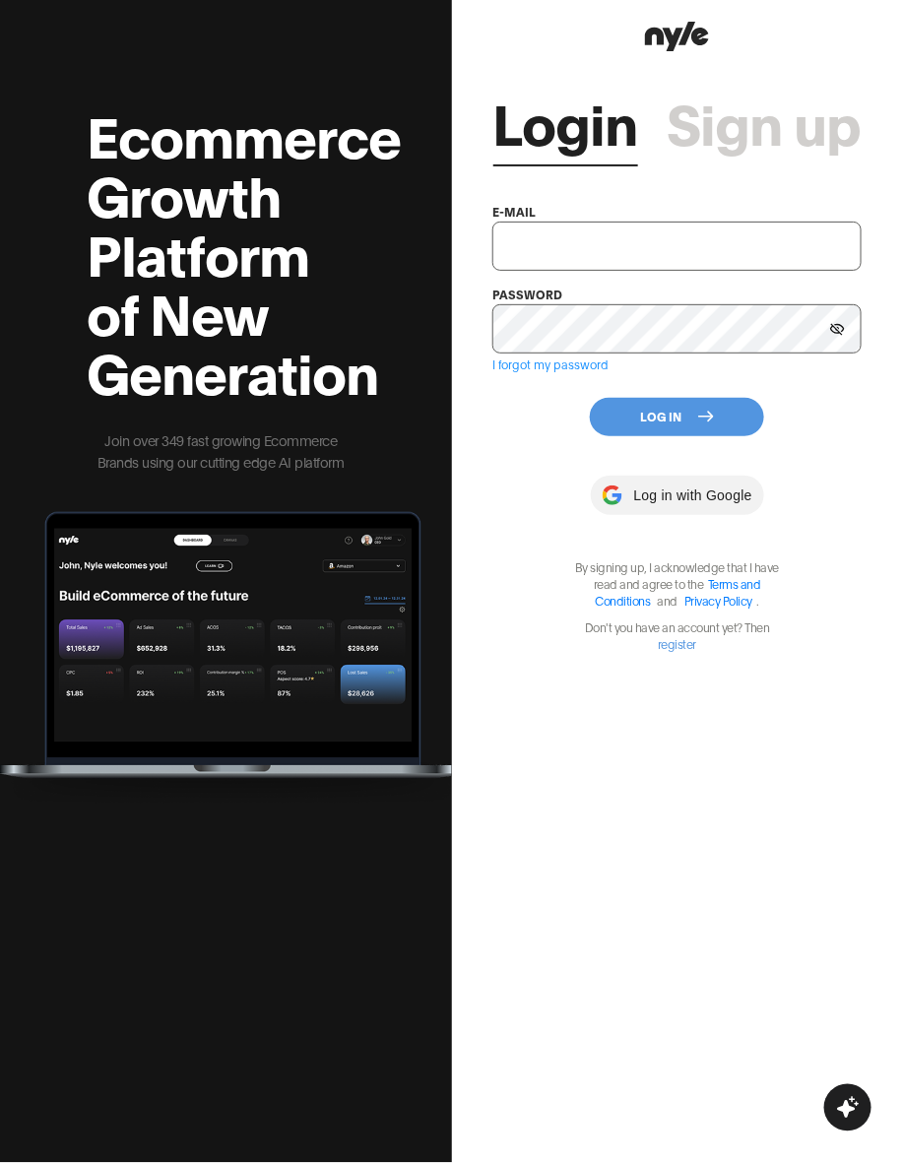
click at [645, 253] on input "text" at bounding box center [676, 246] width 369 height 49
type input "[EMAIL_ADDRESS][PERSON_NAME]"
drag, startPoint x: 667, startPoint y: 419, endPoint x: 876, endPoint y: 374, distance: 214.4
click at [675, 420] on button "Log In" at bounding box center [677, 417] width 174 height 38
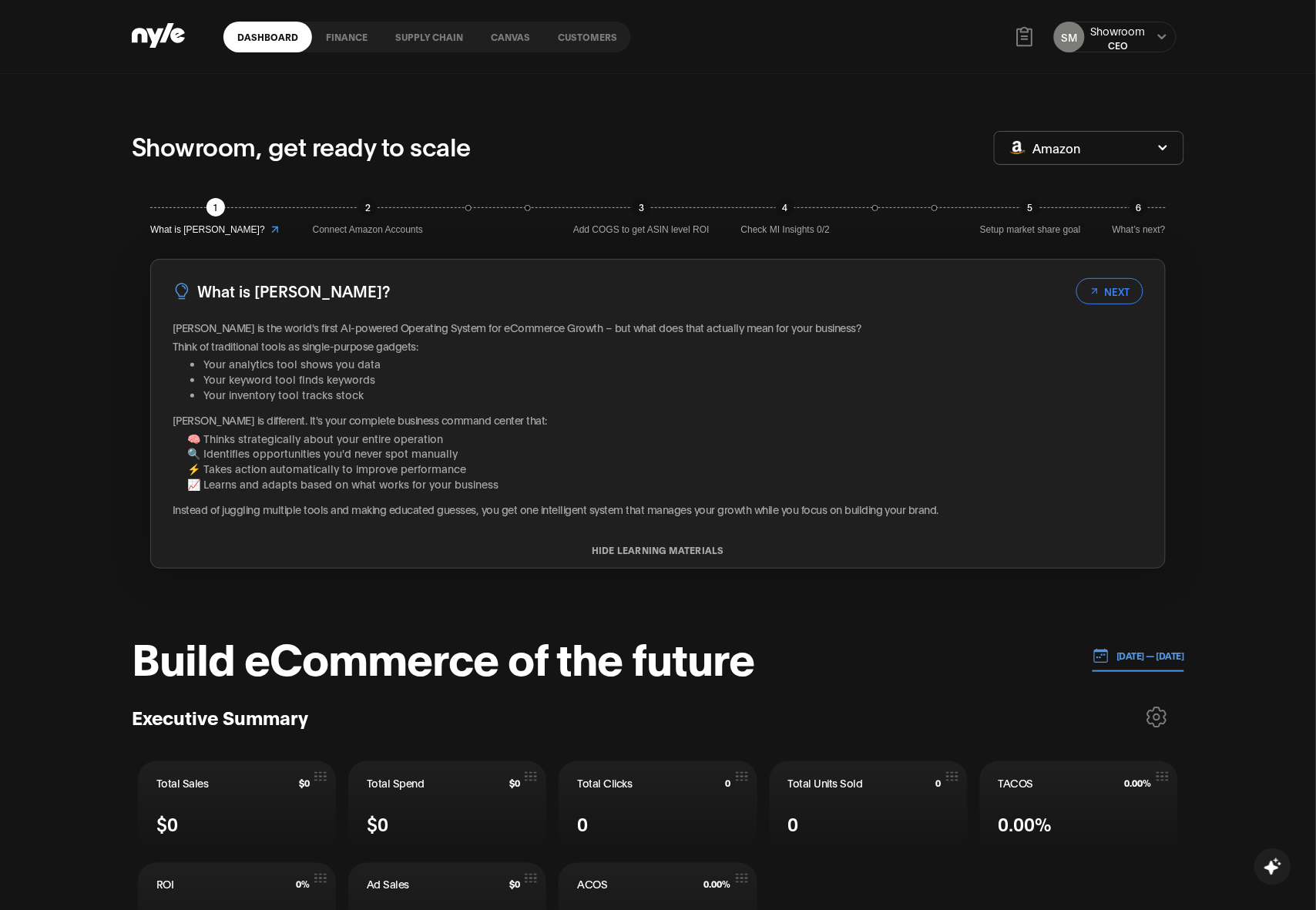
drag, startPoint x: 444, startPoint y: 36, endPoint x: 441, endPoint y: 63, distance: 27.2
click at [444, 37] on link "Supply chain" at bounding box center [429, 37] width 95 height 31
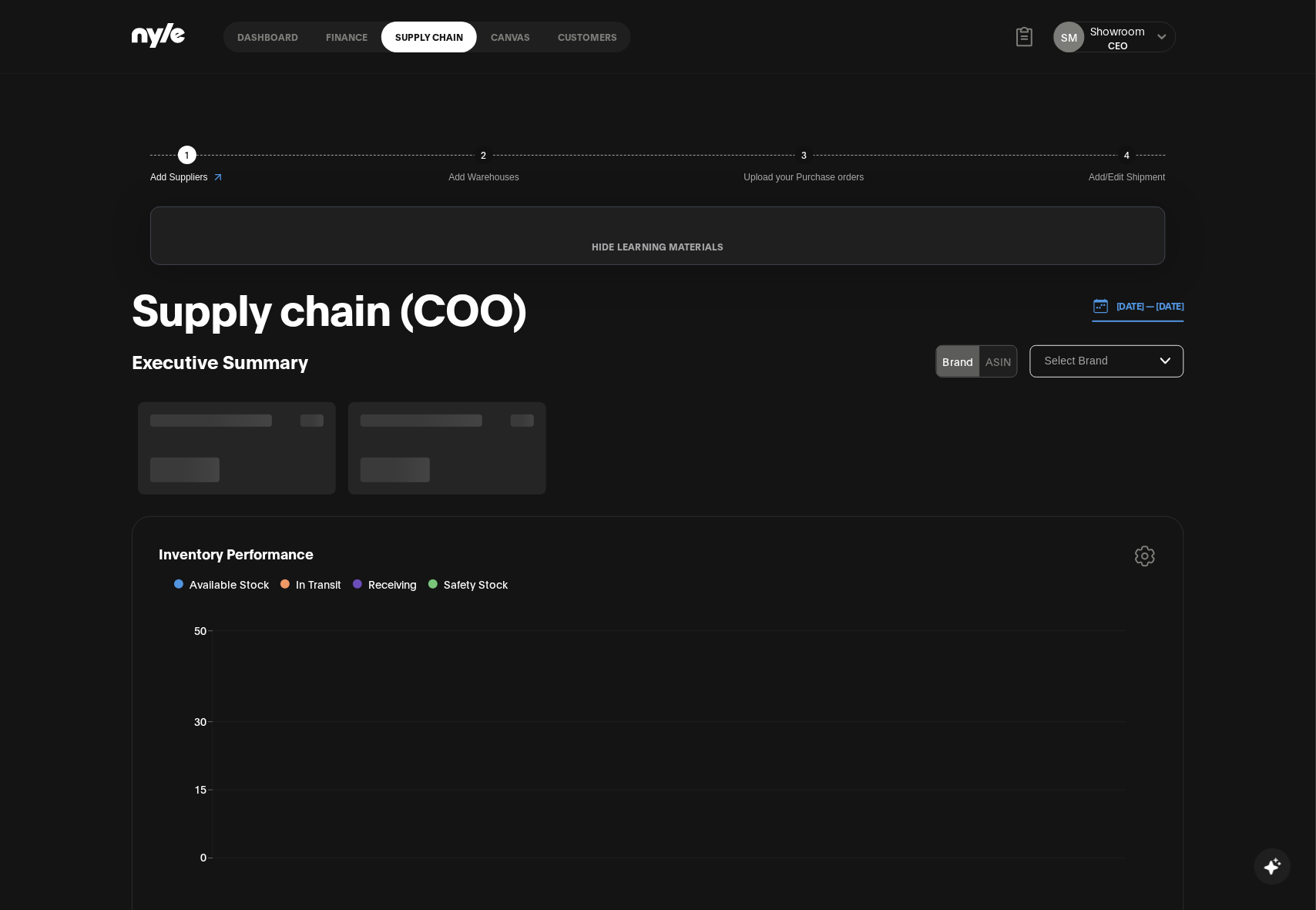
click at [580, 37] on link "Customers" at bounding box center [587, 37] width 87 height 31
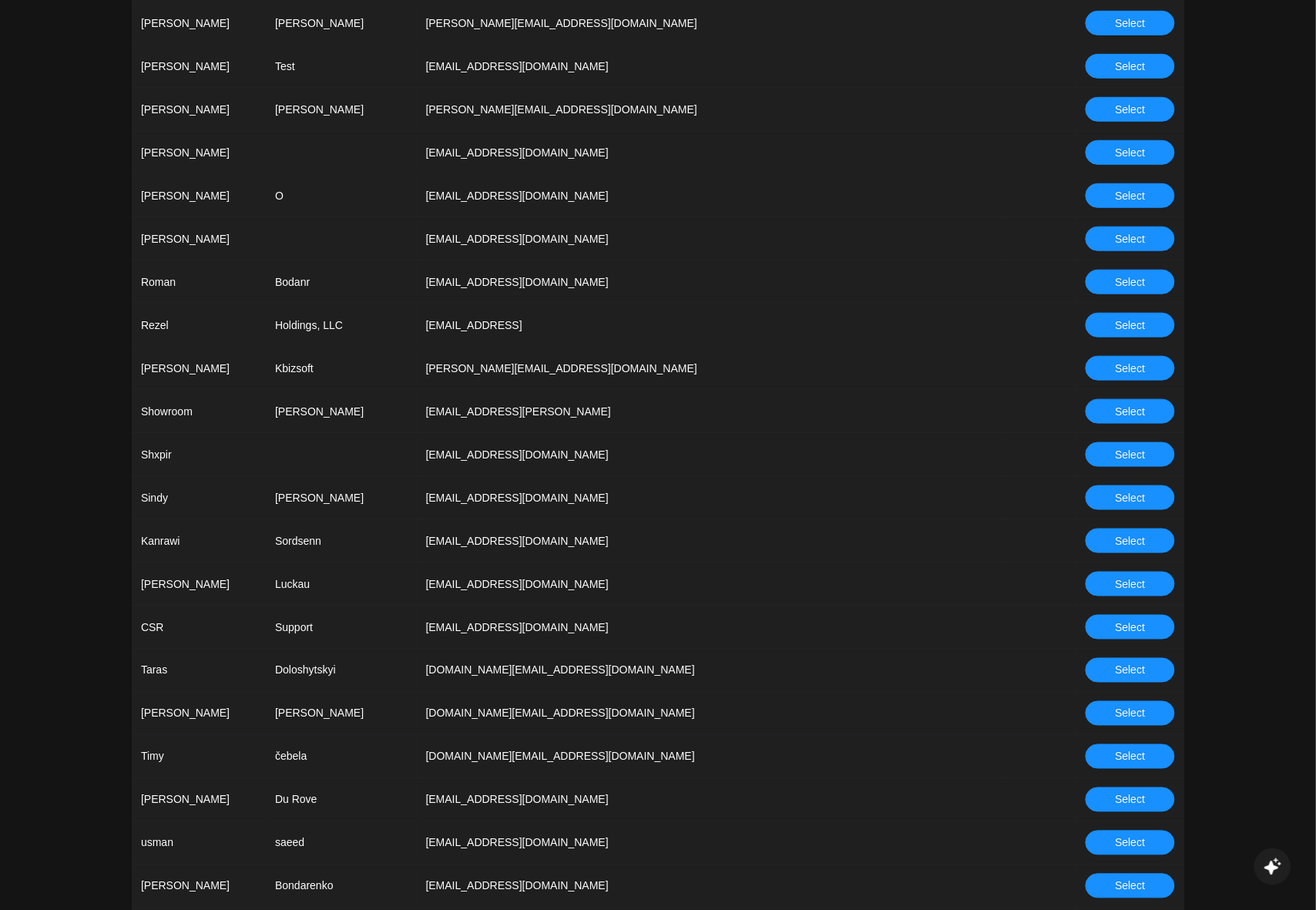
scroll to position [3991, 0]
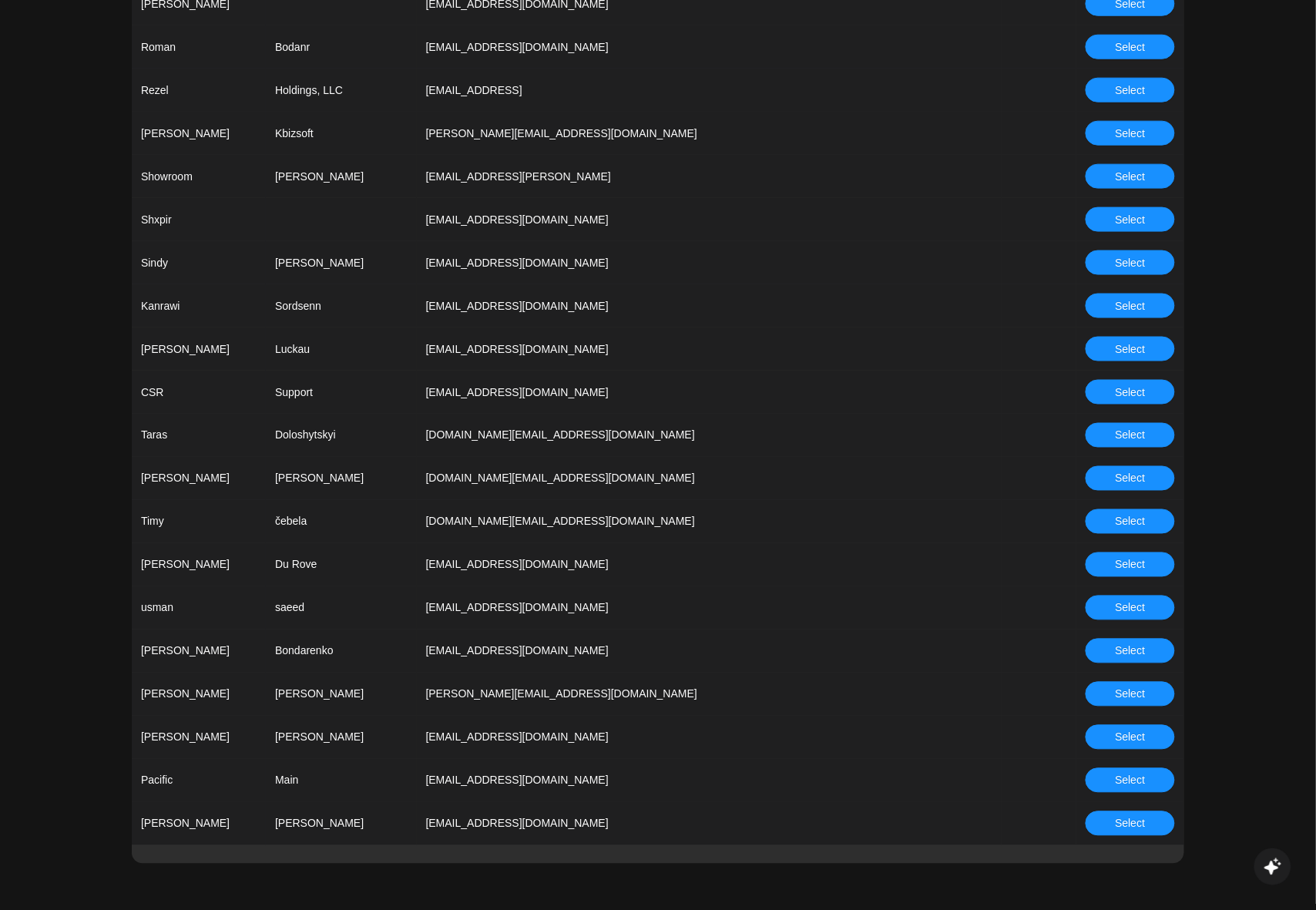
click at [1104, 387] on button "Select" at bounding box center [1131, 393] width 89 height 25
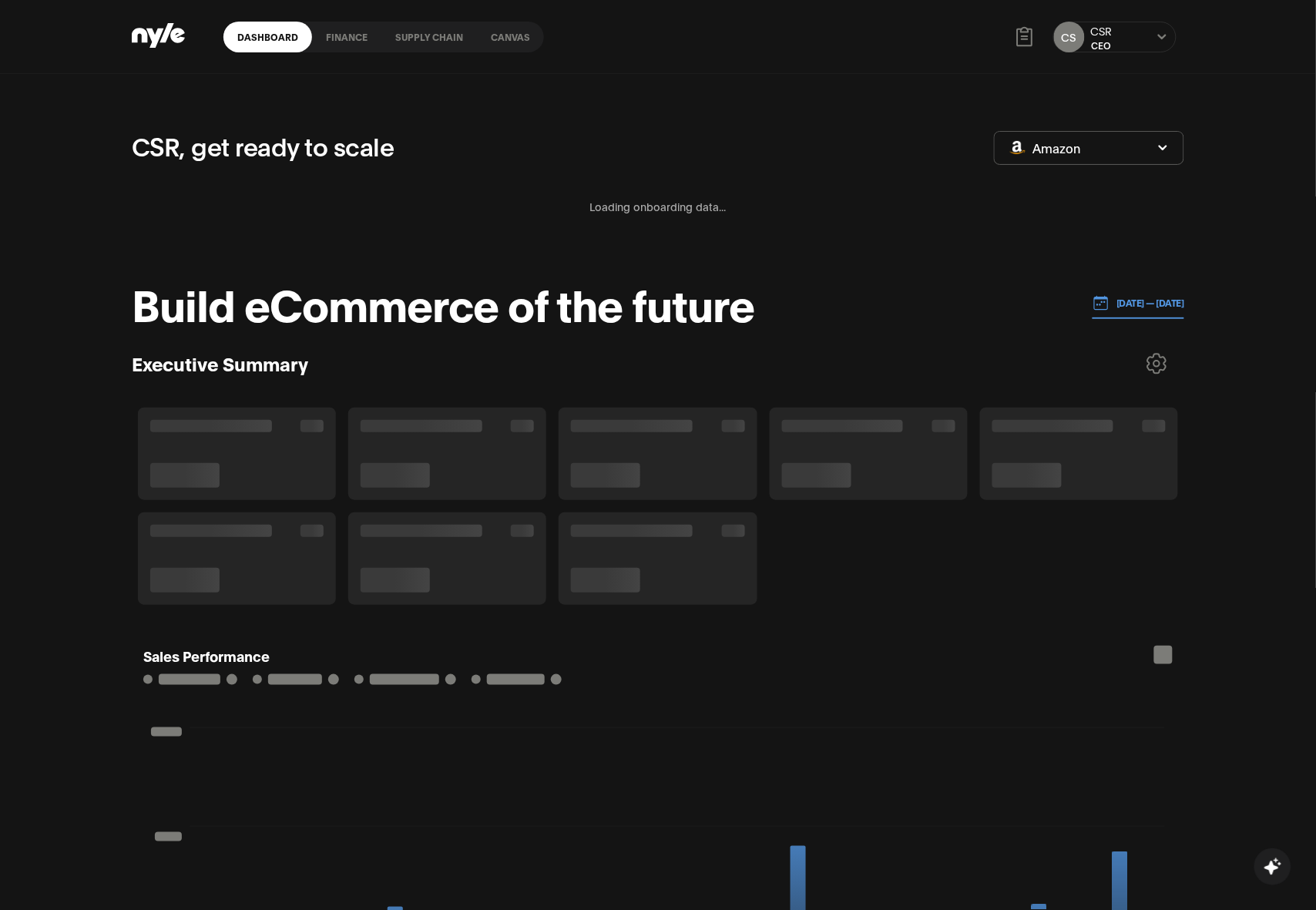
click at [418, 38] on link "Supply chain" at bounding box center [429, 37] width 95 height 31
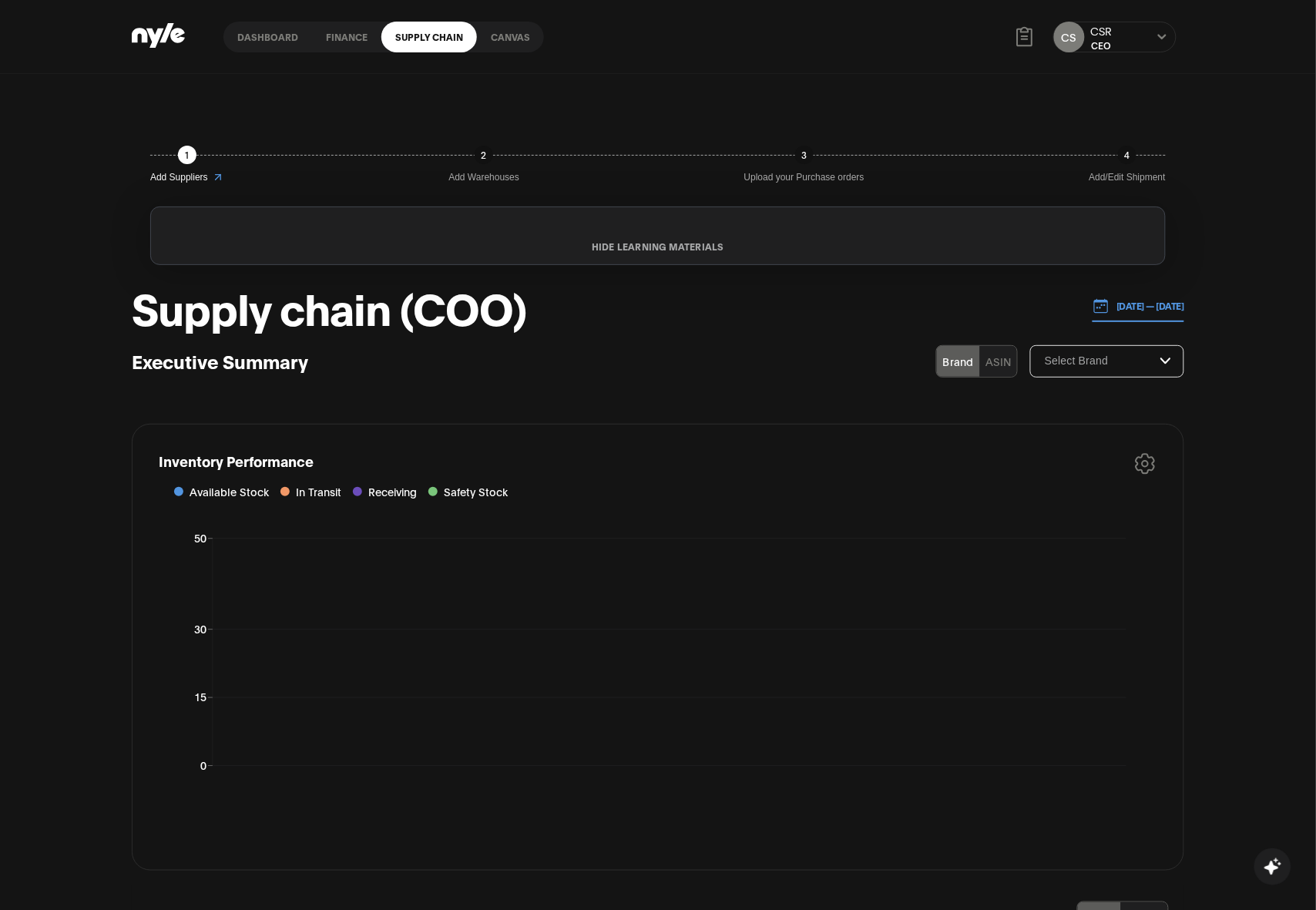
click at [1141, 310] on p "[DATE] — [DATE]" at bounding box center [1147, 306] width 76 height 14
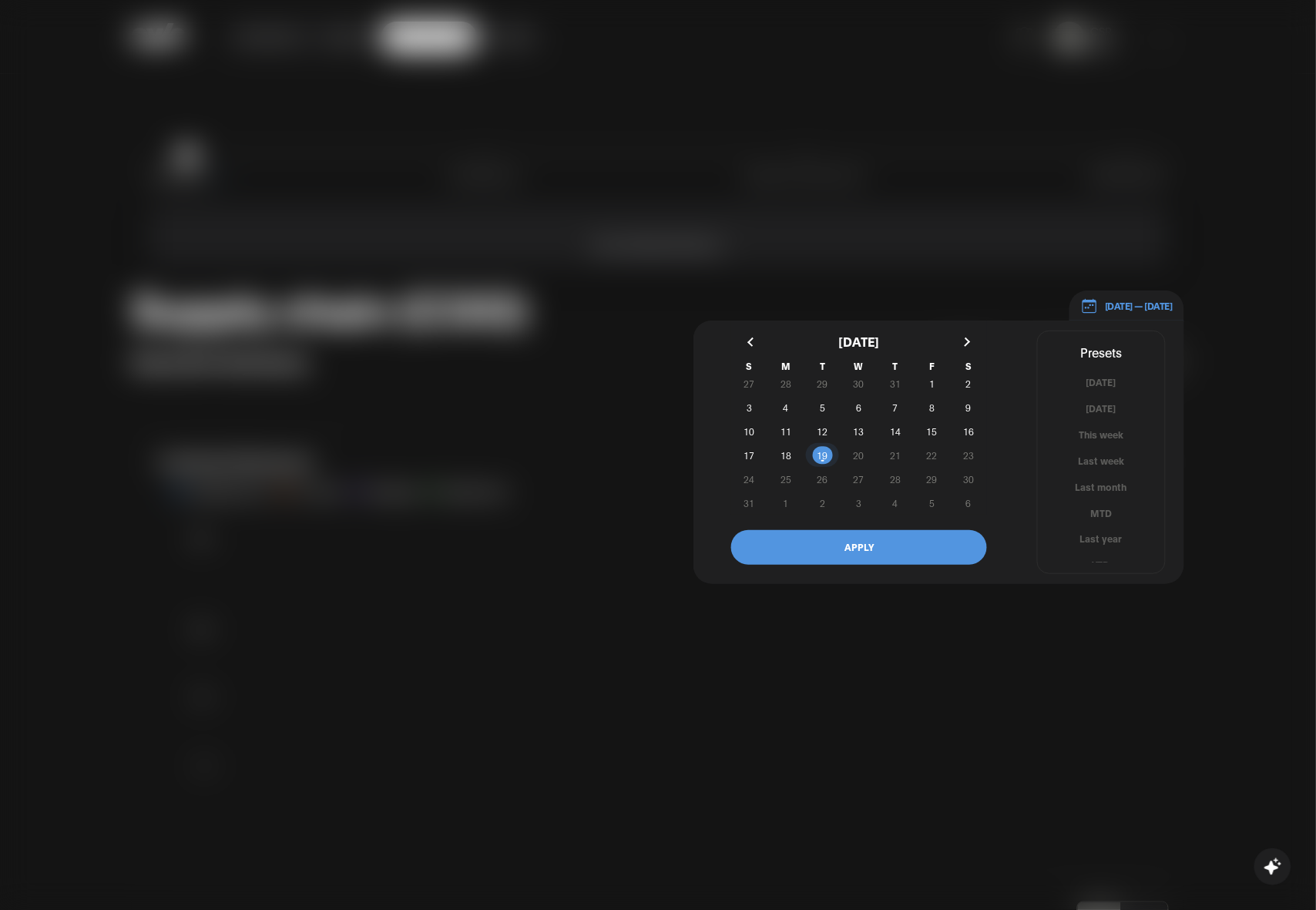
click at [823, 449] on span "19" at bounding box center [823, 455] width 11 height 27
click at [751, 344] on button "button" at bounding box center [752, 342] width 27 height 27
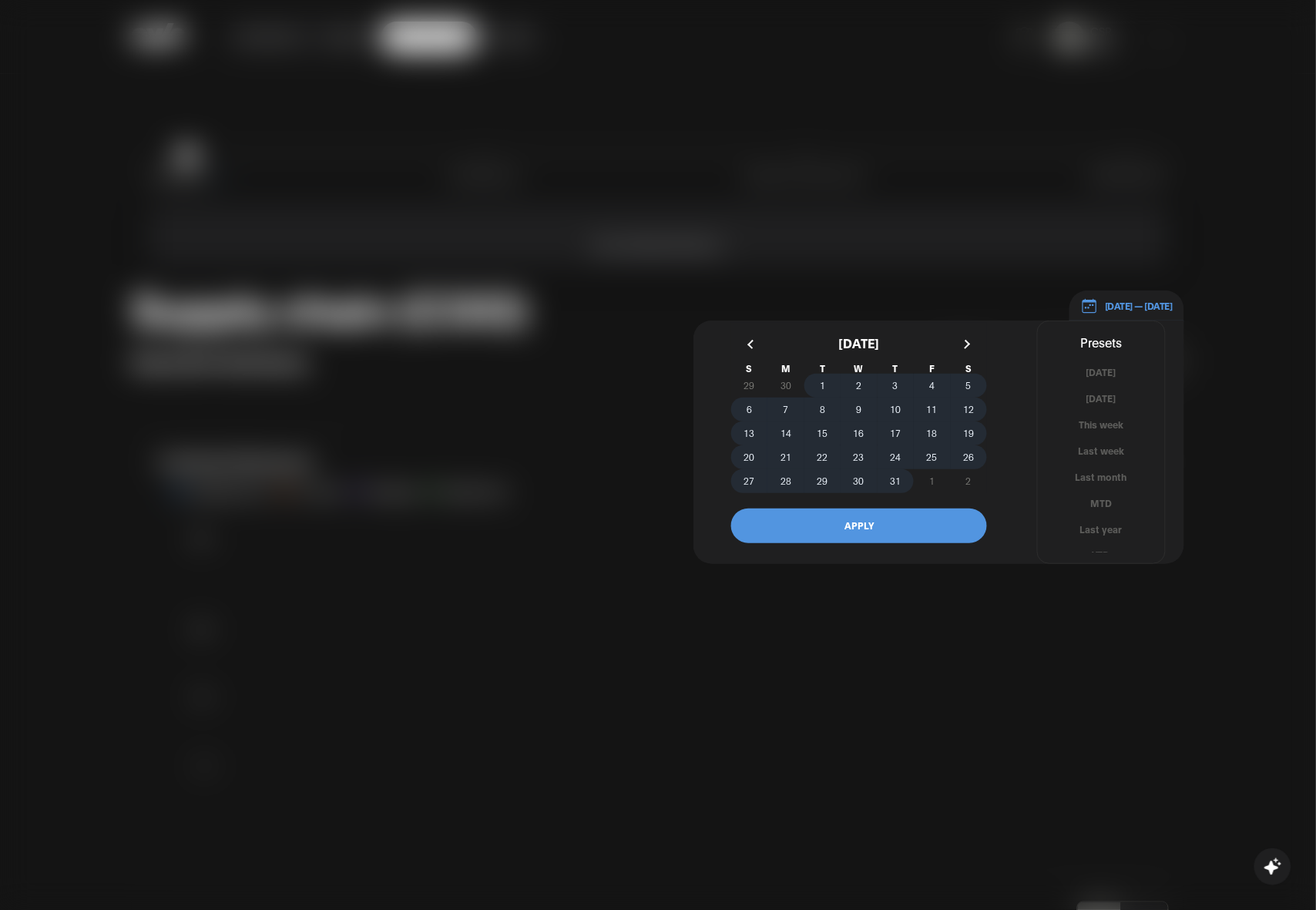
click at [822, 387] on span "1" at bounding box center [822, 385] width 5 height 27
click at [892, 531] on button "APPLY" at bounding box center [859, 526] width 256 height 34
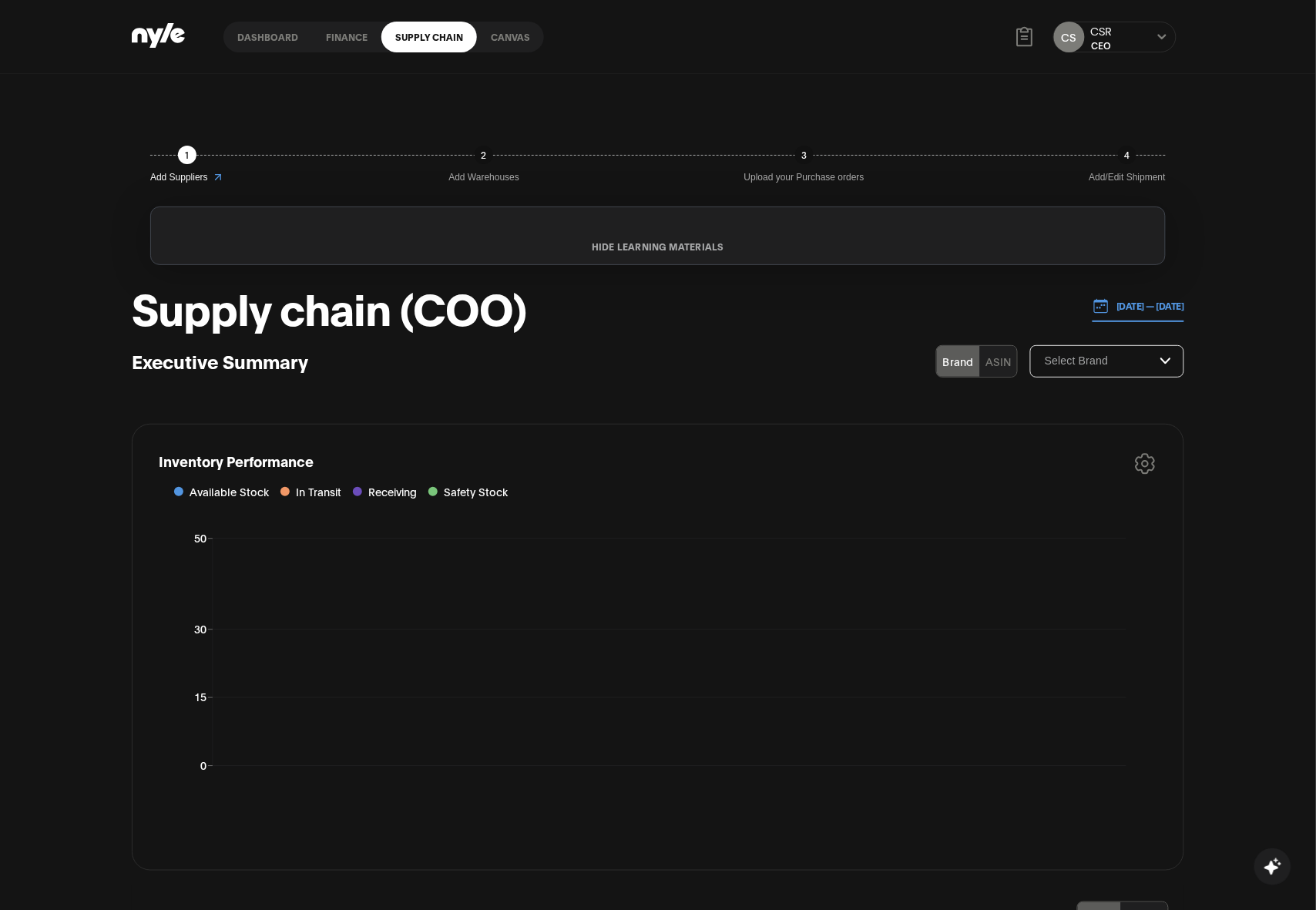
click at [1172, 33] on div "CS CSR CEO" at bounding box center [1115, 37] width 124 height 31
click at [1156, 36] on button at bounding box center [1162, 37] width 13 height 13
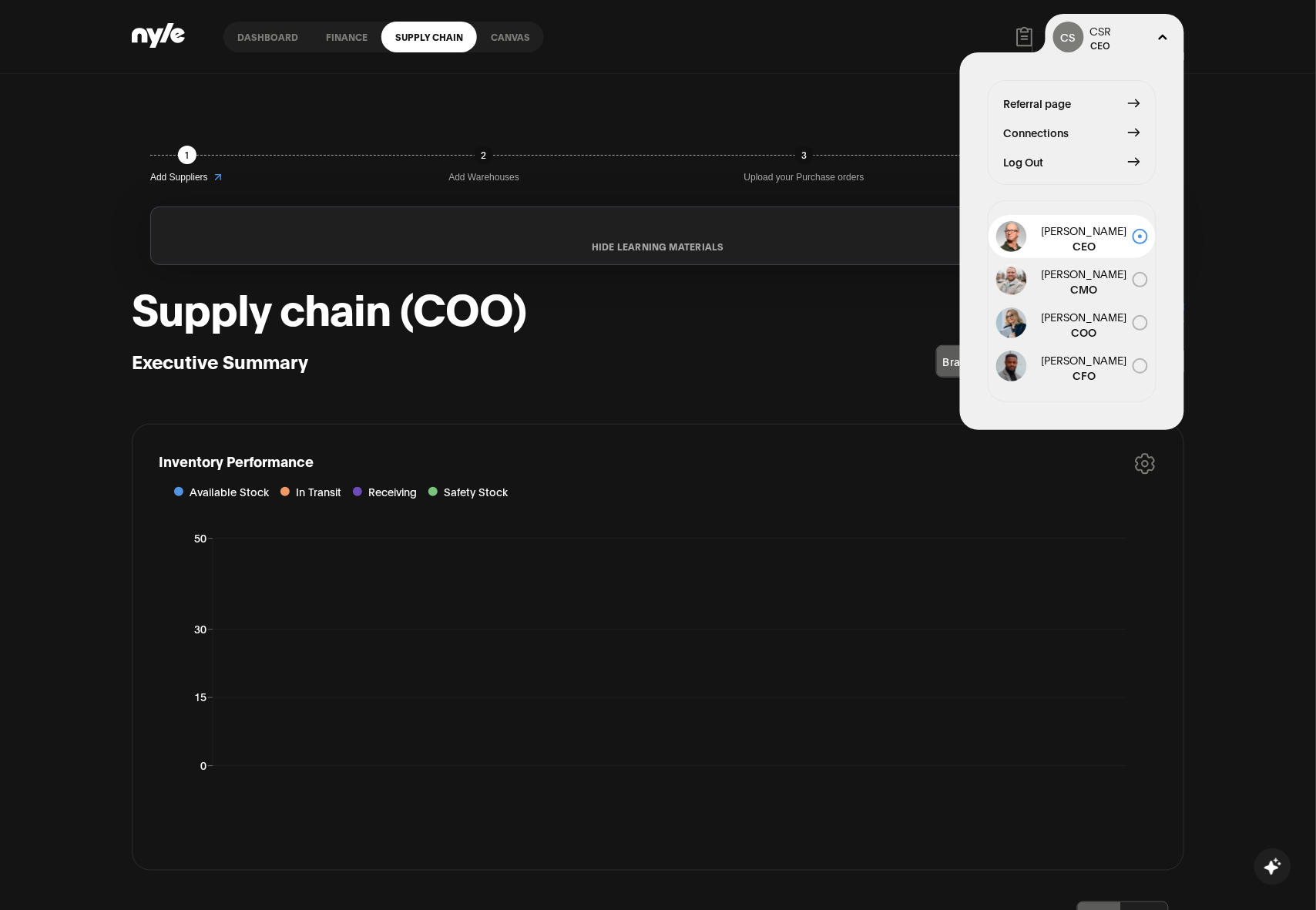
click at [1037, 153] on span "Log Out" at bounding box center [1023, 162] width 40 height 17
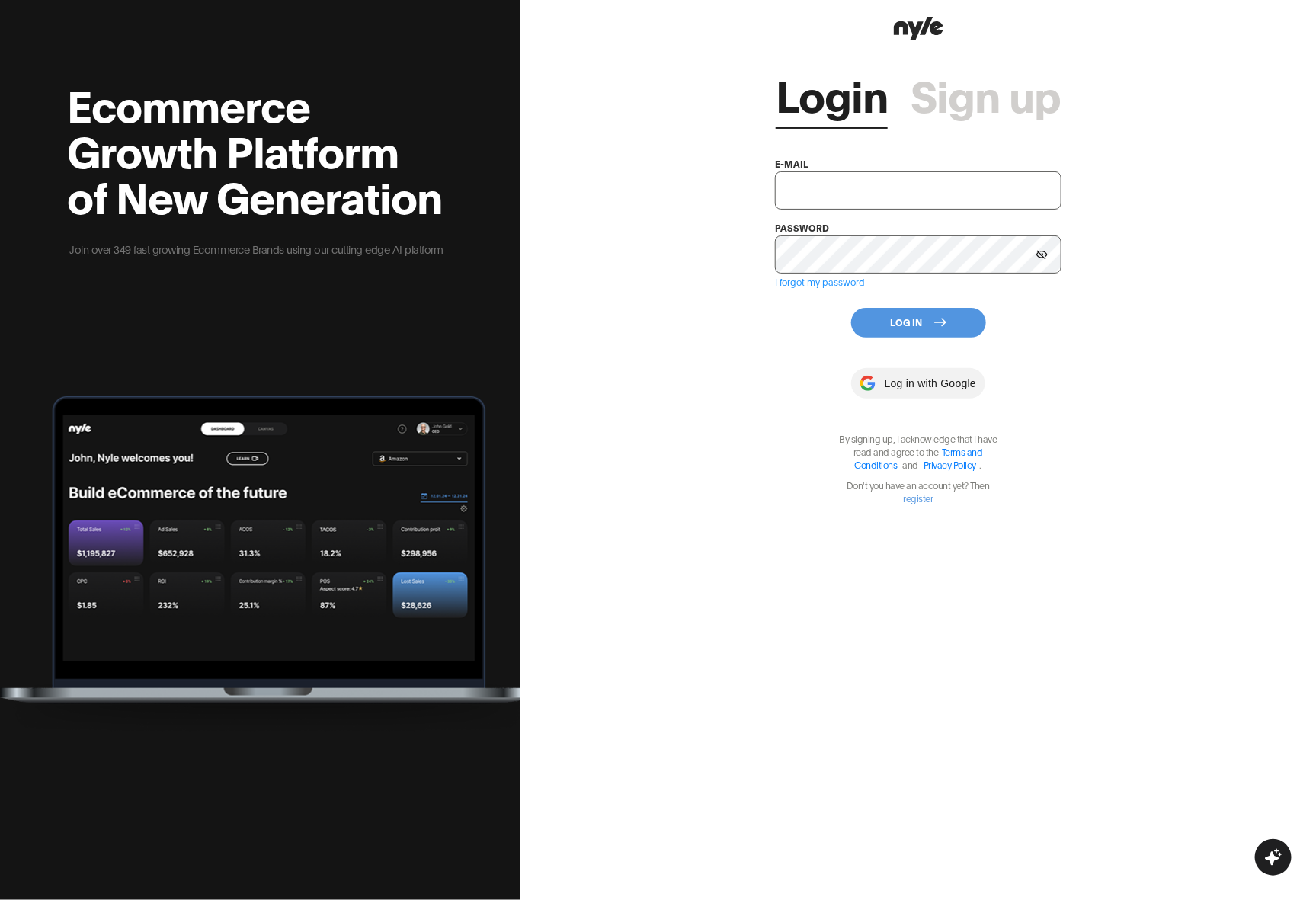
click at [909, 190] on input "text" at bounding box center [918, 190] width 285 height 38
type input "[EMAIL_ADDRESS][PERSON_NAME]"
click at [863, 327] on button "Log In" at bounding box center [918, 323] width 135 height 29
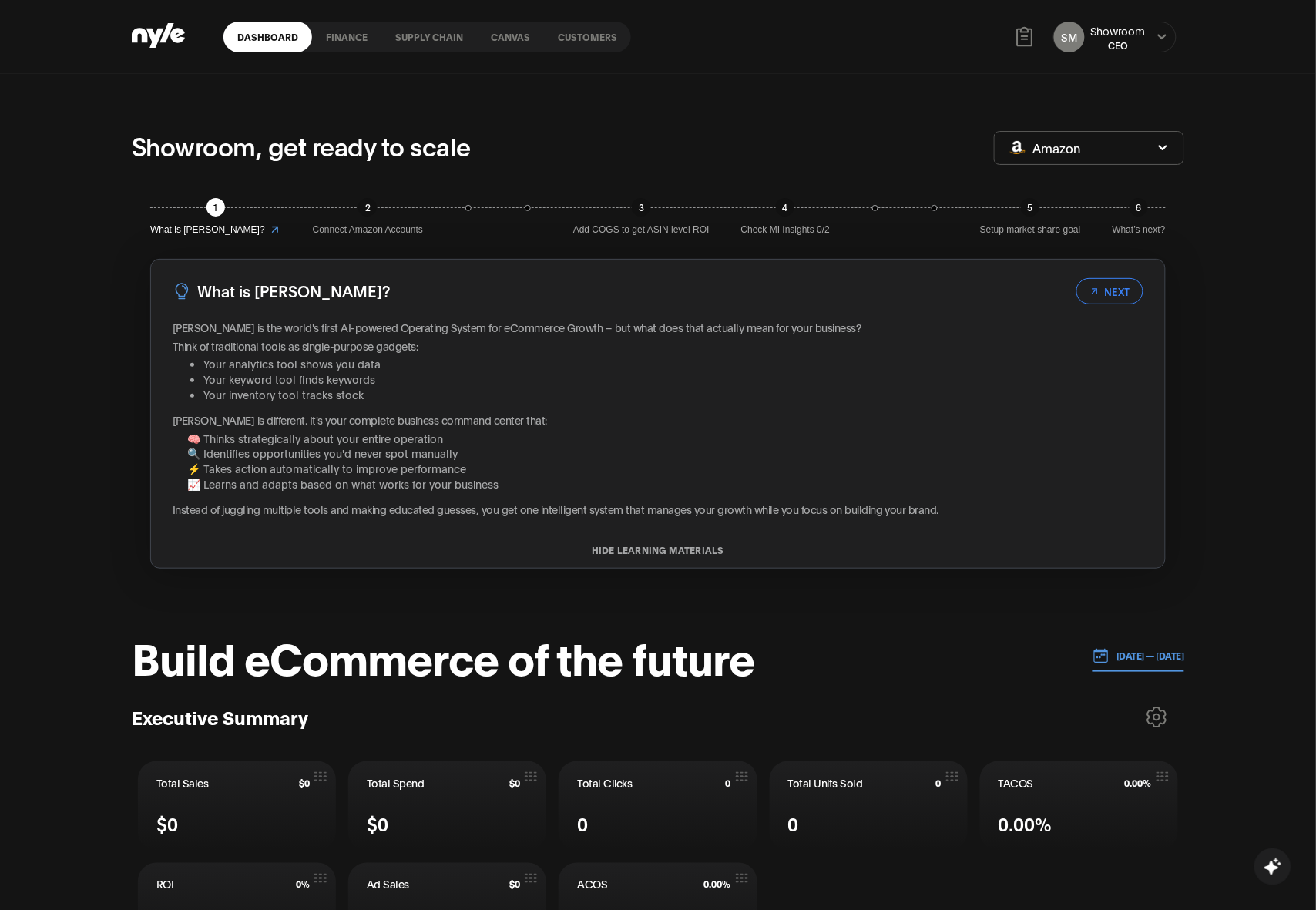
click at [584, 42] on link "Customers" at bounding box center [587, 37] width 87 height 31
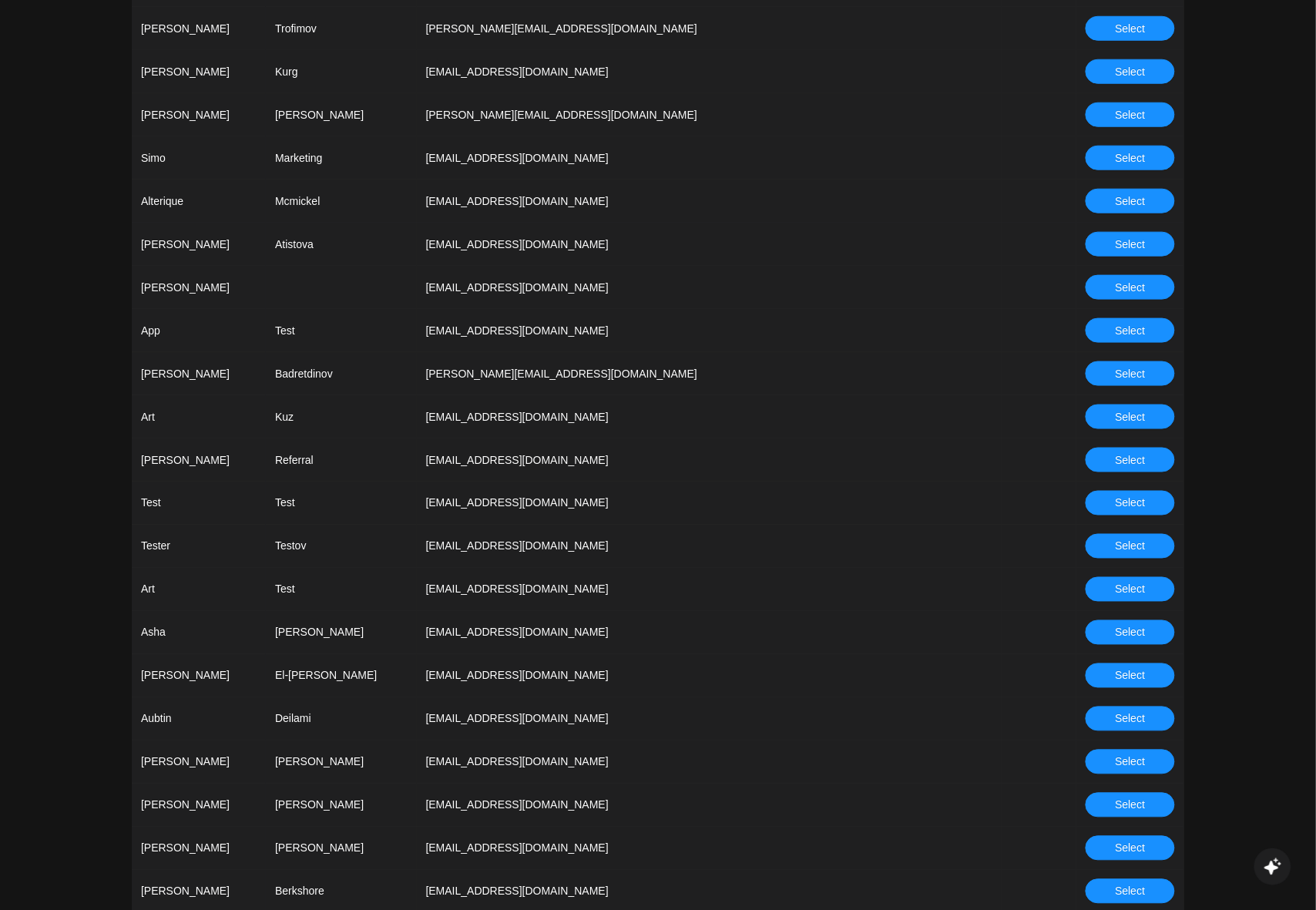
scroll to position [963, 0]
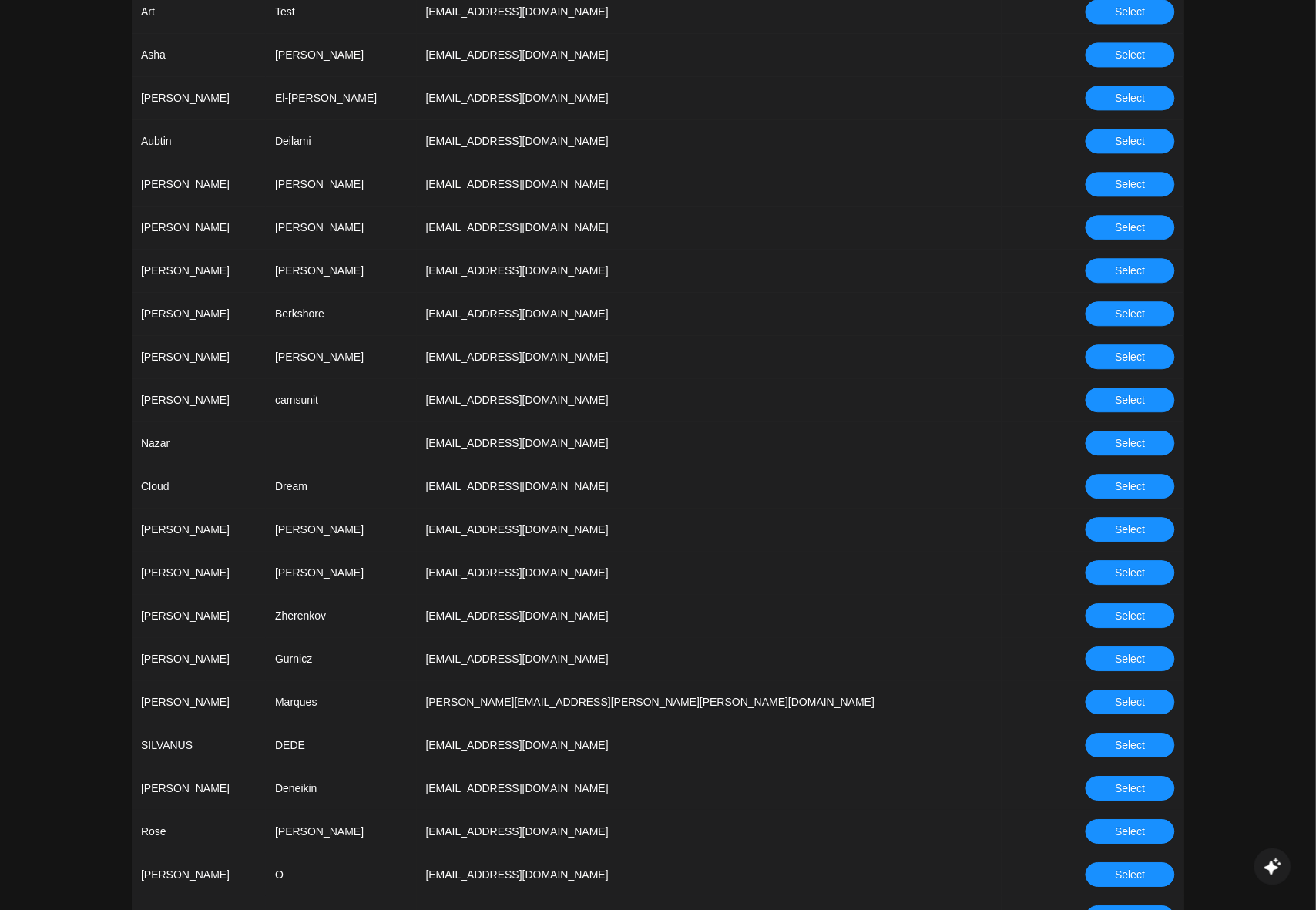
click at [1138, 603] on button "Select" at bounding box center [1131, 616] width 89 height 25
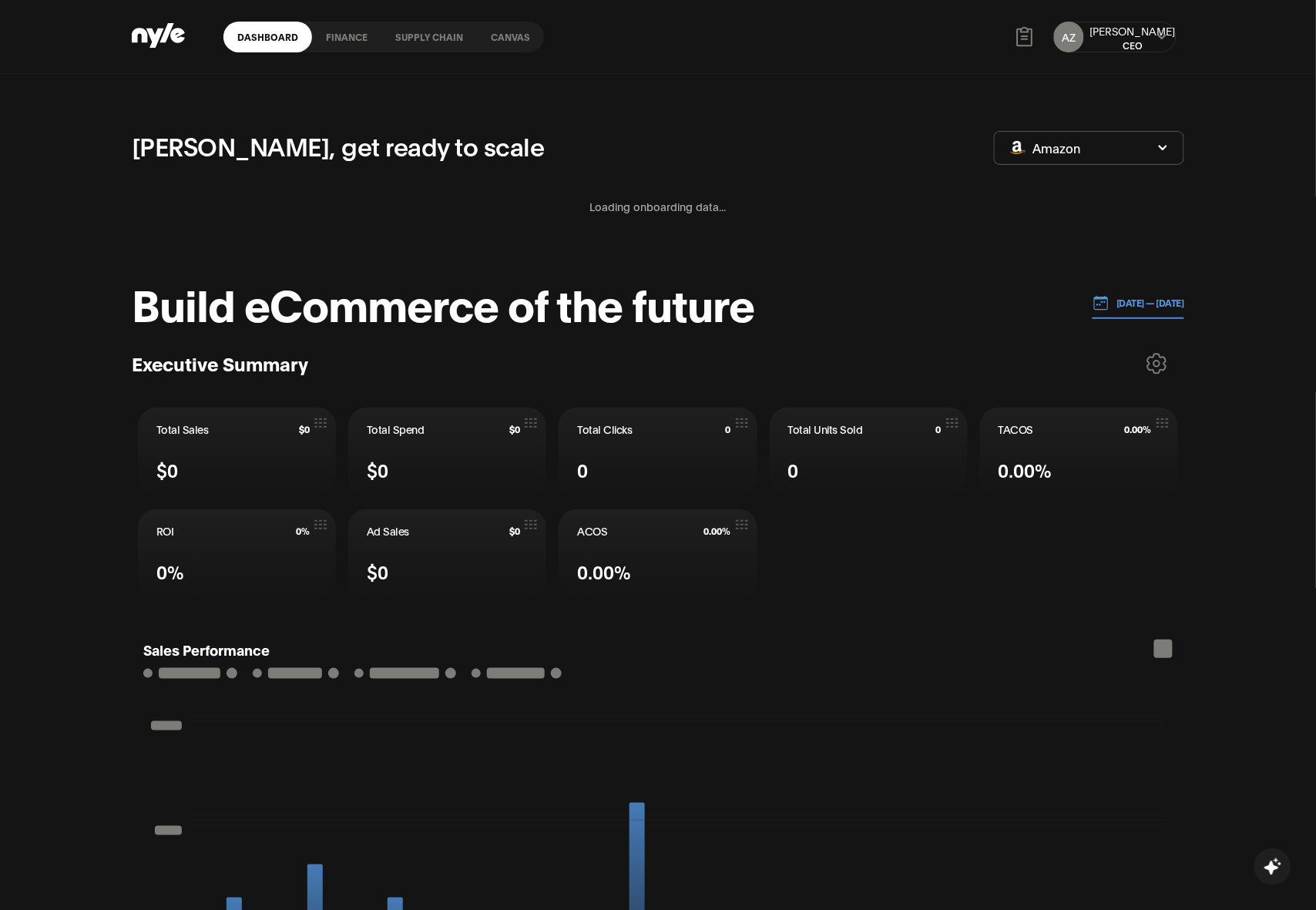
click at [443, 33] on link "Supply chain" at bounding box center [429, 37] width 95 height 31
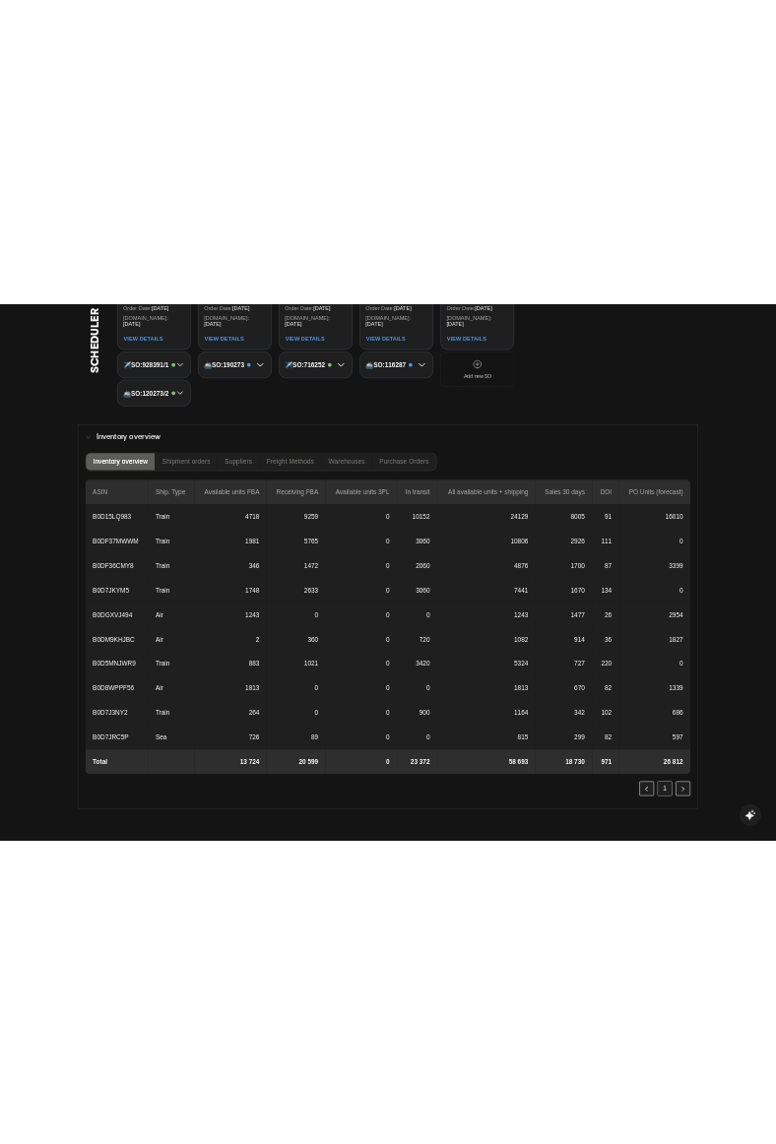
scroll to position [1236, 0]
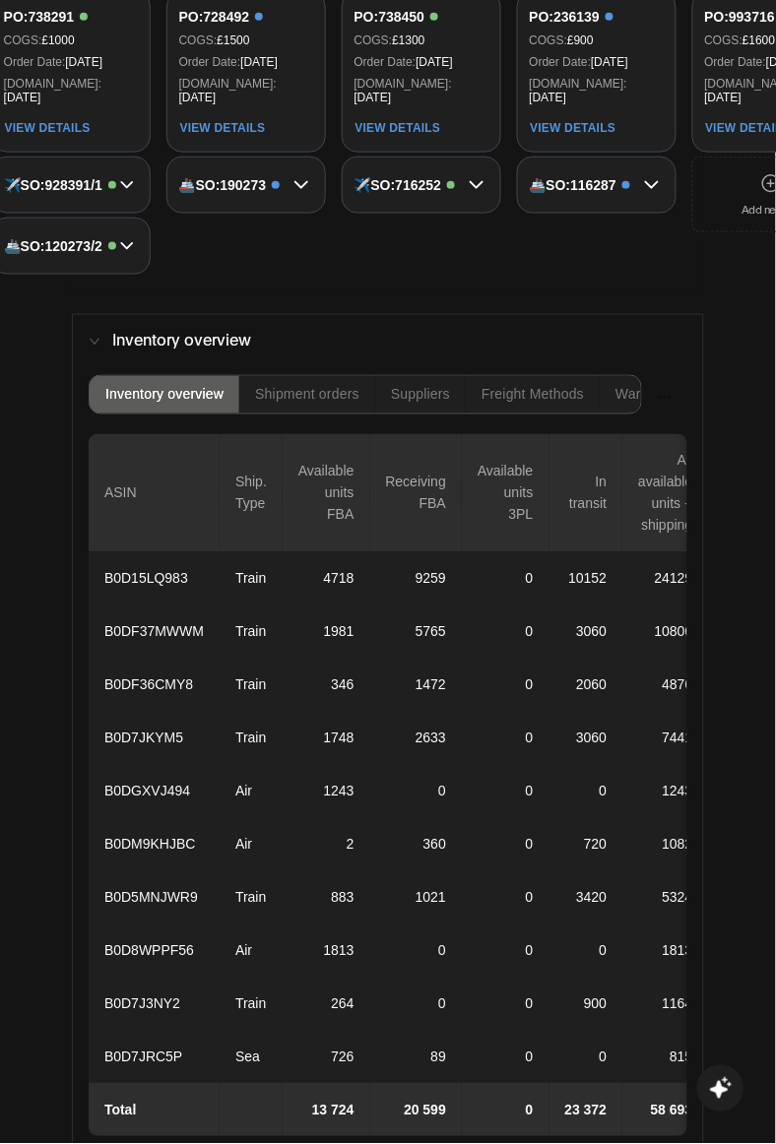
click at [446, 225] on div "PO: 738450 COGS: £ 1300 Order Date: 03.01.24 [DOMAIN_NAME]: [DATE] View Details…" at bounding box center [422, 133] width 160 height 284
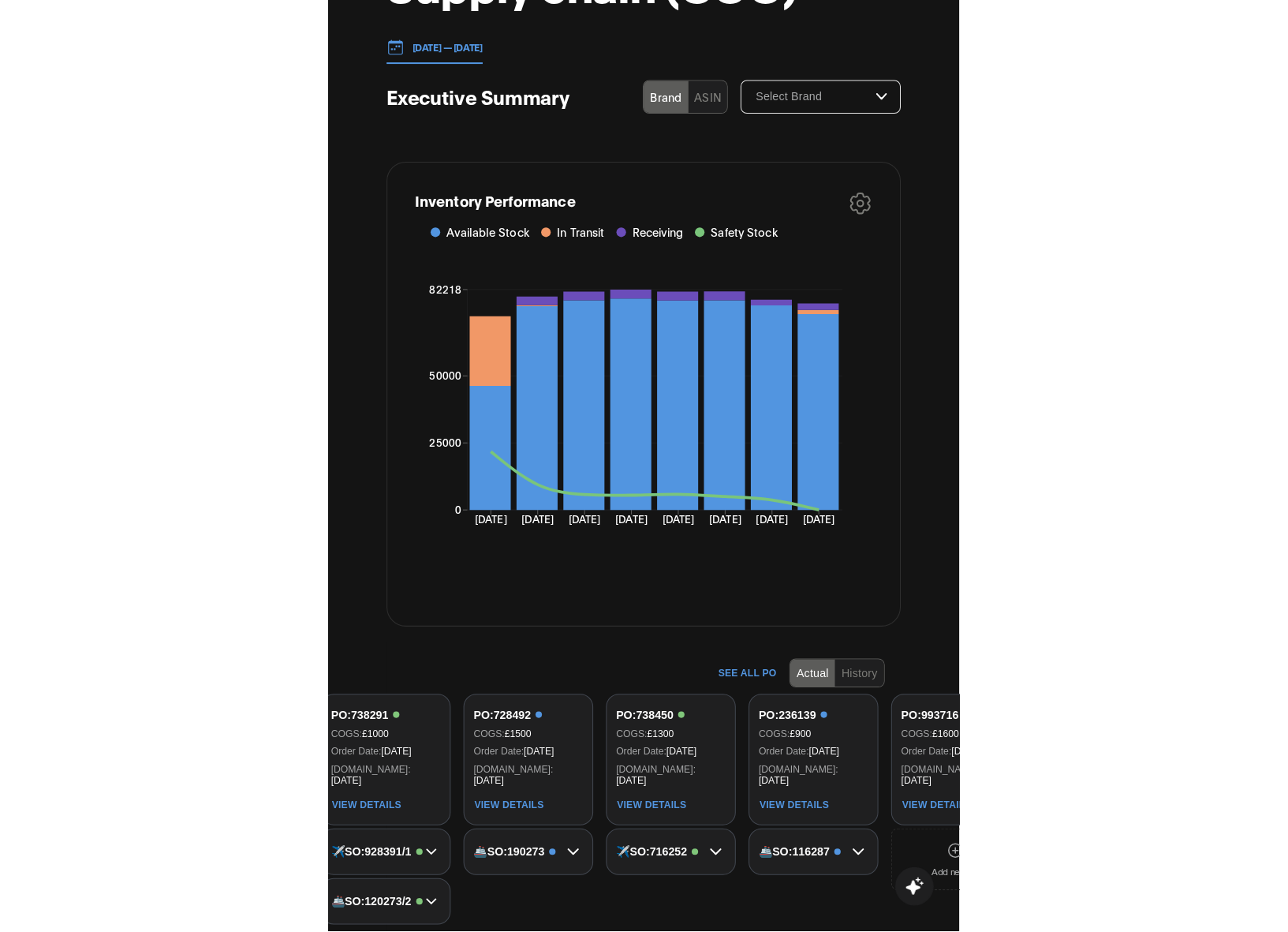
scroll to position [0, 0]
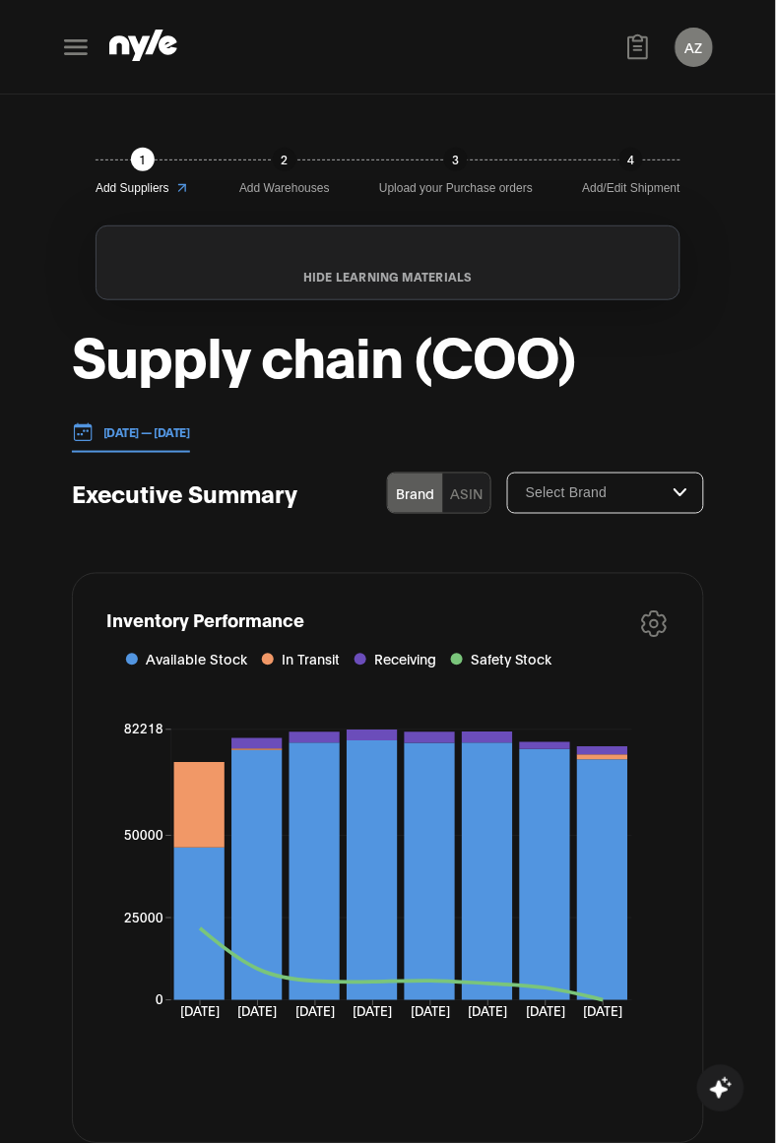
click at [700, 42] on button "AZ" at bounding box center [694, 47] width 37 height 39
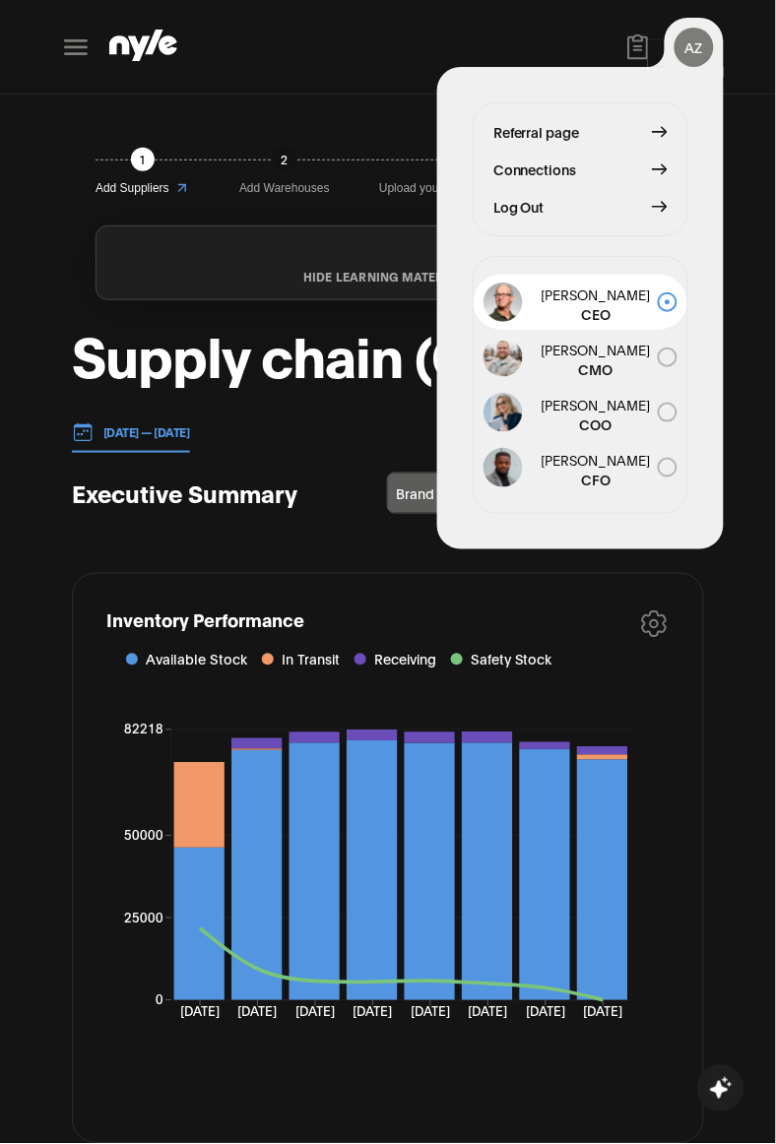
click at [498, 207] on span "Log Out" at bounding box center [518, 207] width 51 height 22
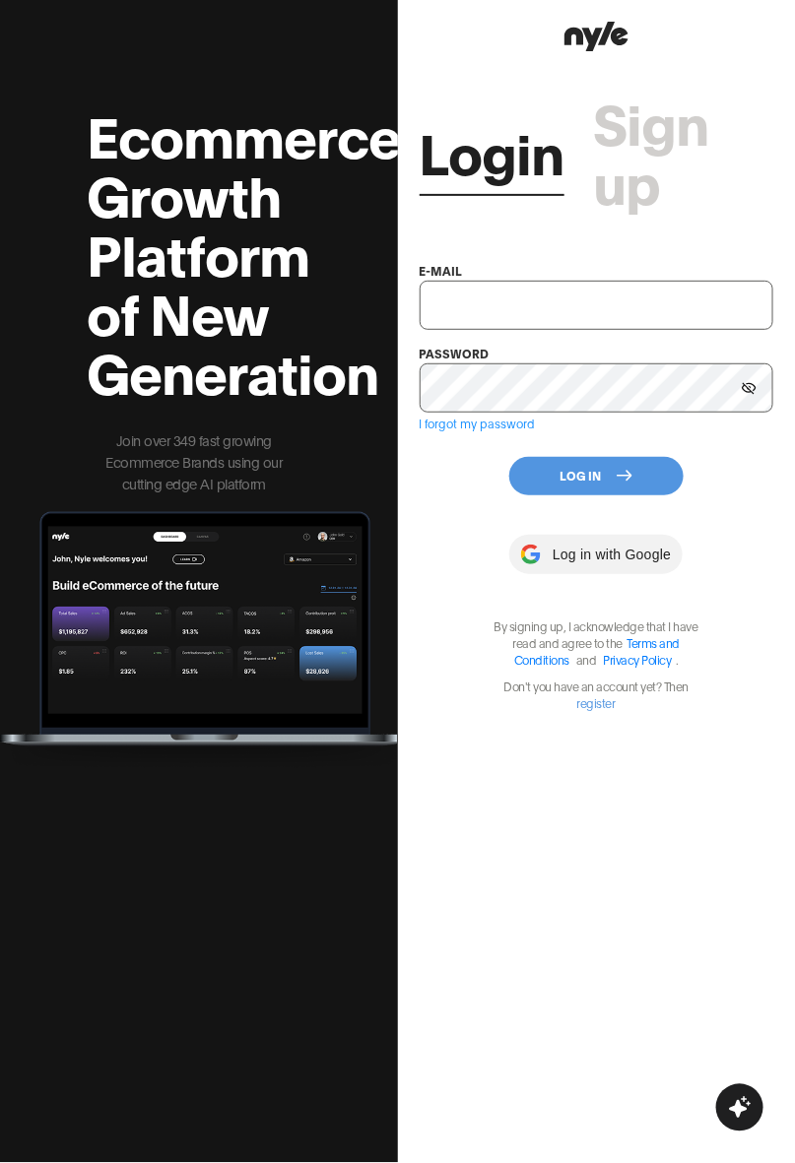
click at [486, 291] on input "text" at bounding box center [597, 305] width 355 height 49
type input "[EMAIL_ADDRESS][PERSON_NAME]"
click at [581, 476] on button "Log In" at bounding box center [596, 476] width 174 height 38
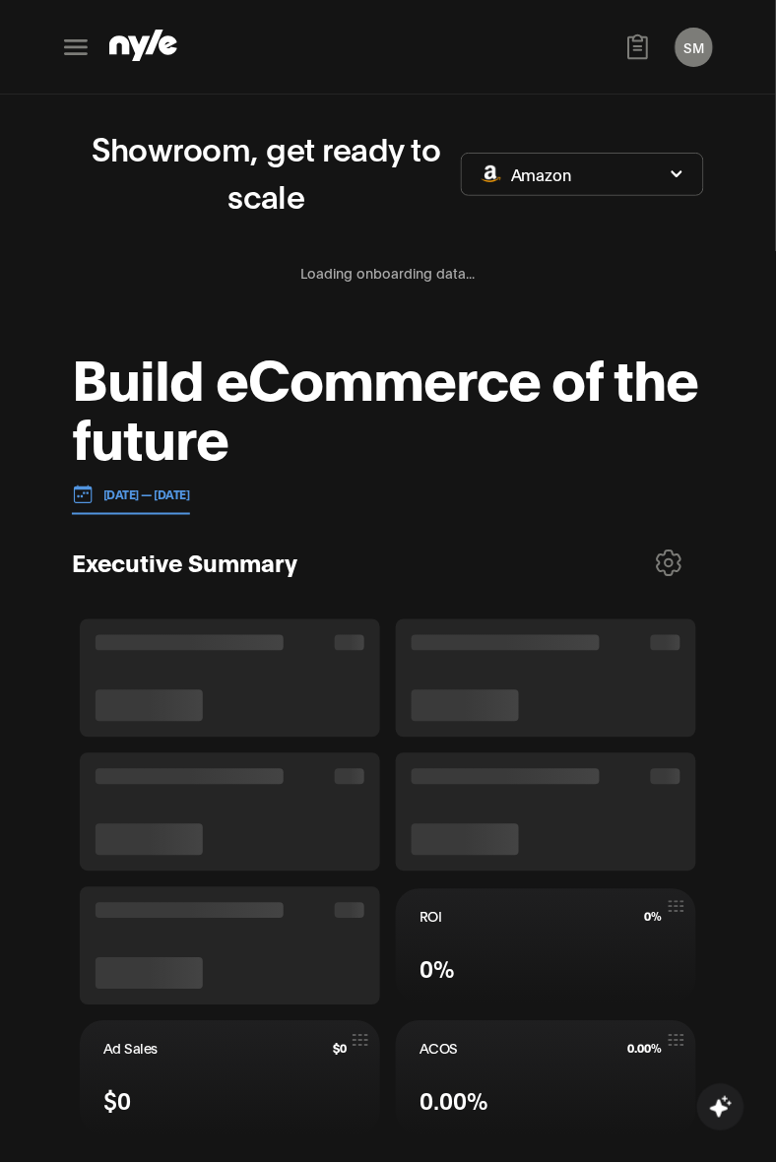
click at [701, 54] on button "SM" at bounding box center [694, 47] width 37 height 39
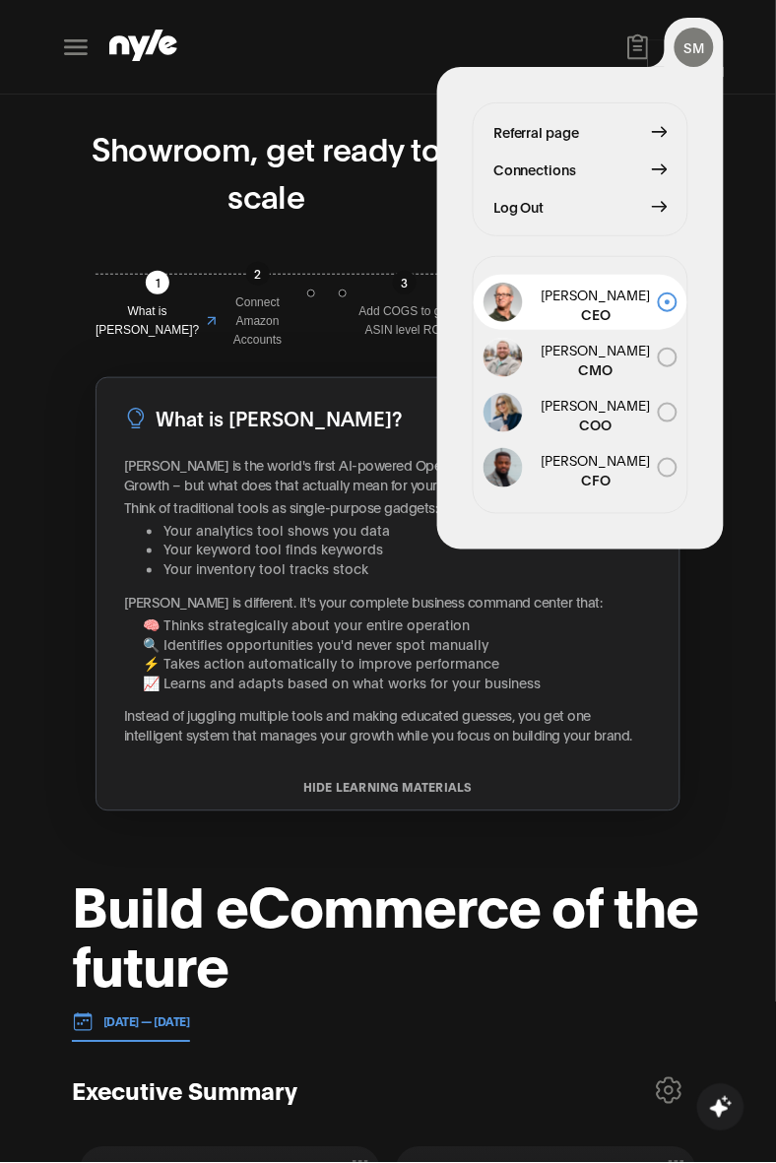
click at [369, 65] on div "SM Showroom CEO Referral page Connections Log Out [PERSON_NAME] CEO [PERSON_NAM…" at bounding box center [388, 47] width 672 height 95
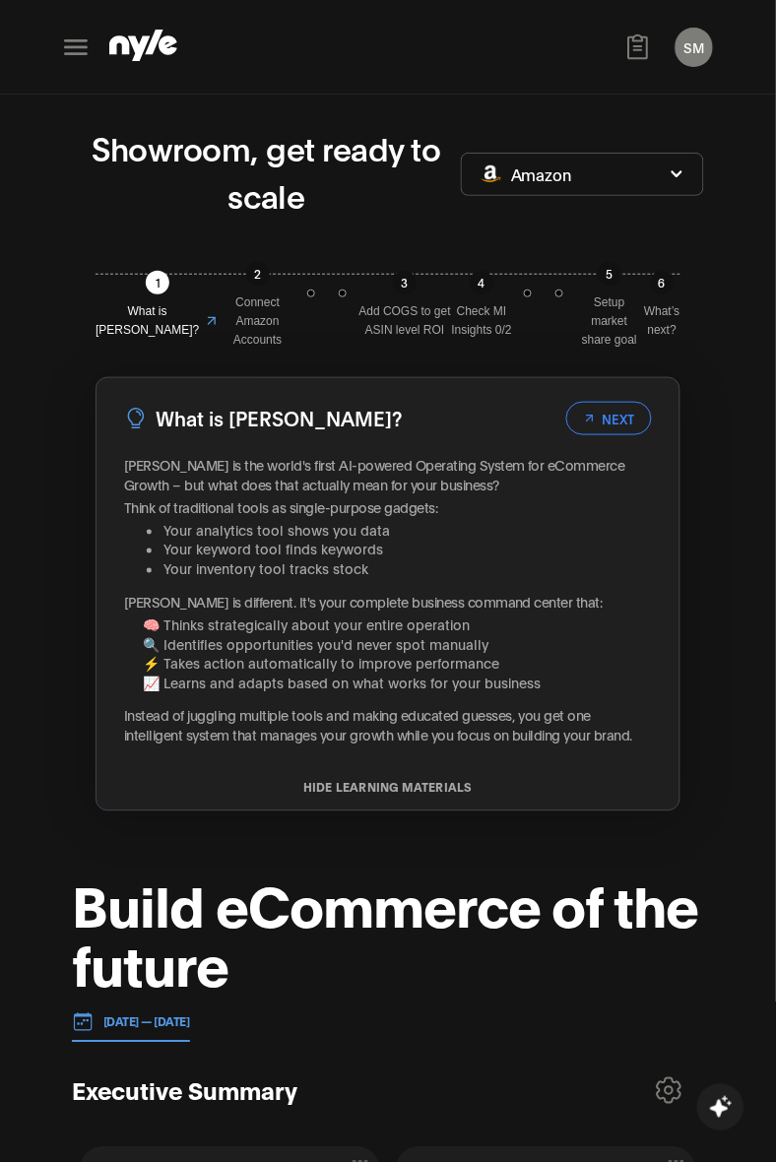
click at [80, 37] on icon at bounding box center [76, 48] width 32 height 32
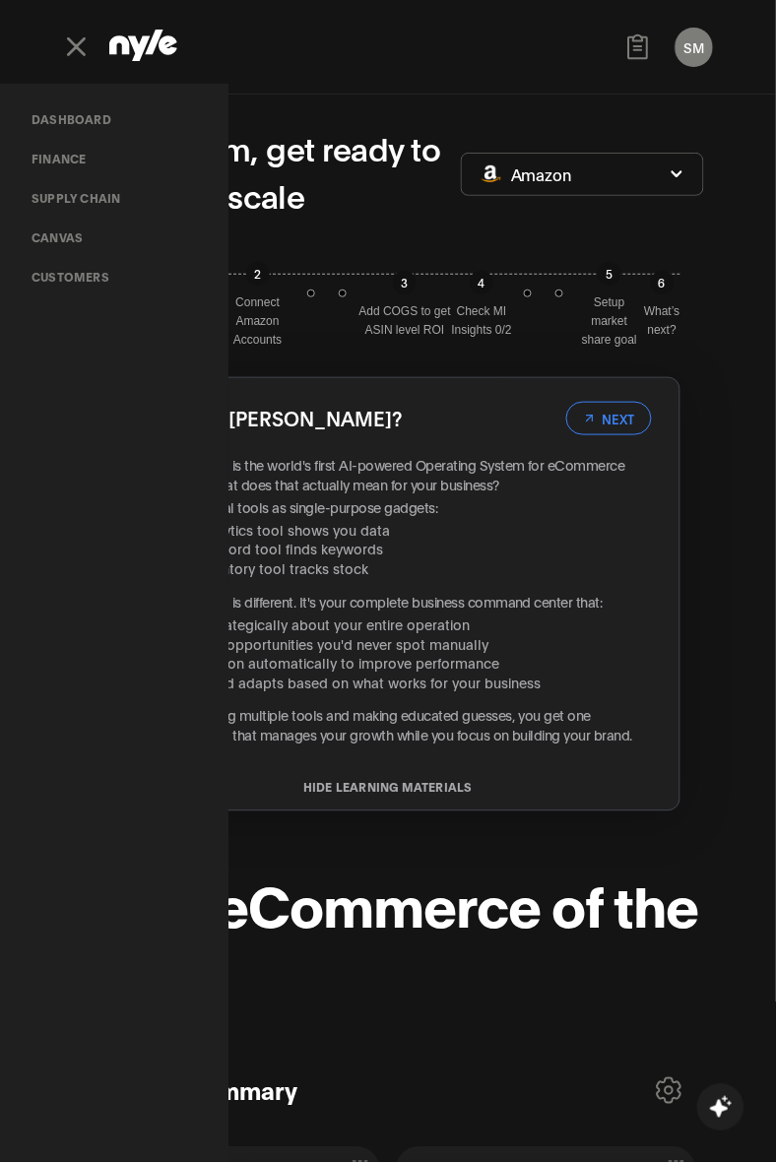
click at [67, 195] on link "Supply chain" at bounding box center [76, 197] width 120 height 39
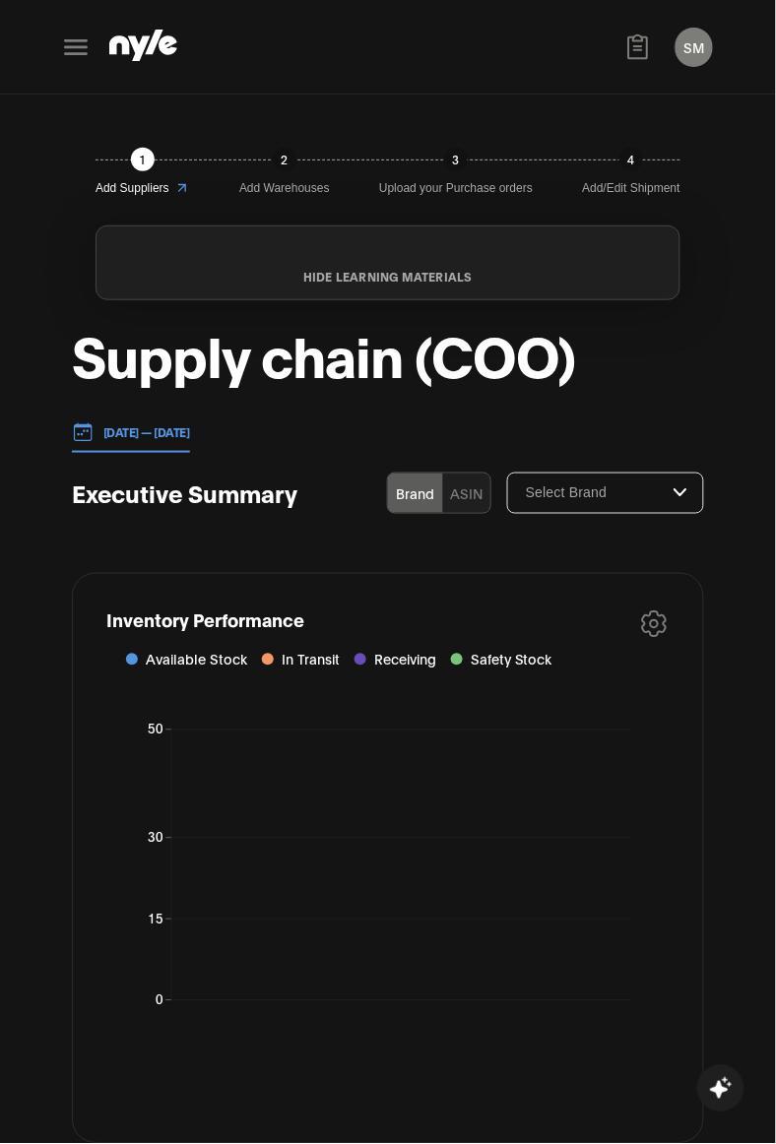
click at [189, 423] on p "[DATE] — [DATE]" at bounding box center [142, 432] width 97 height 18
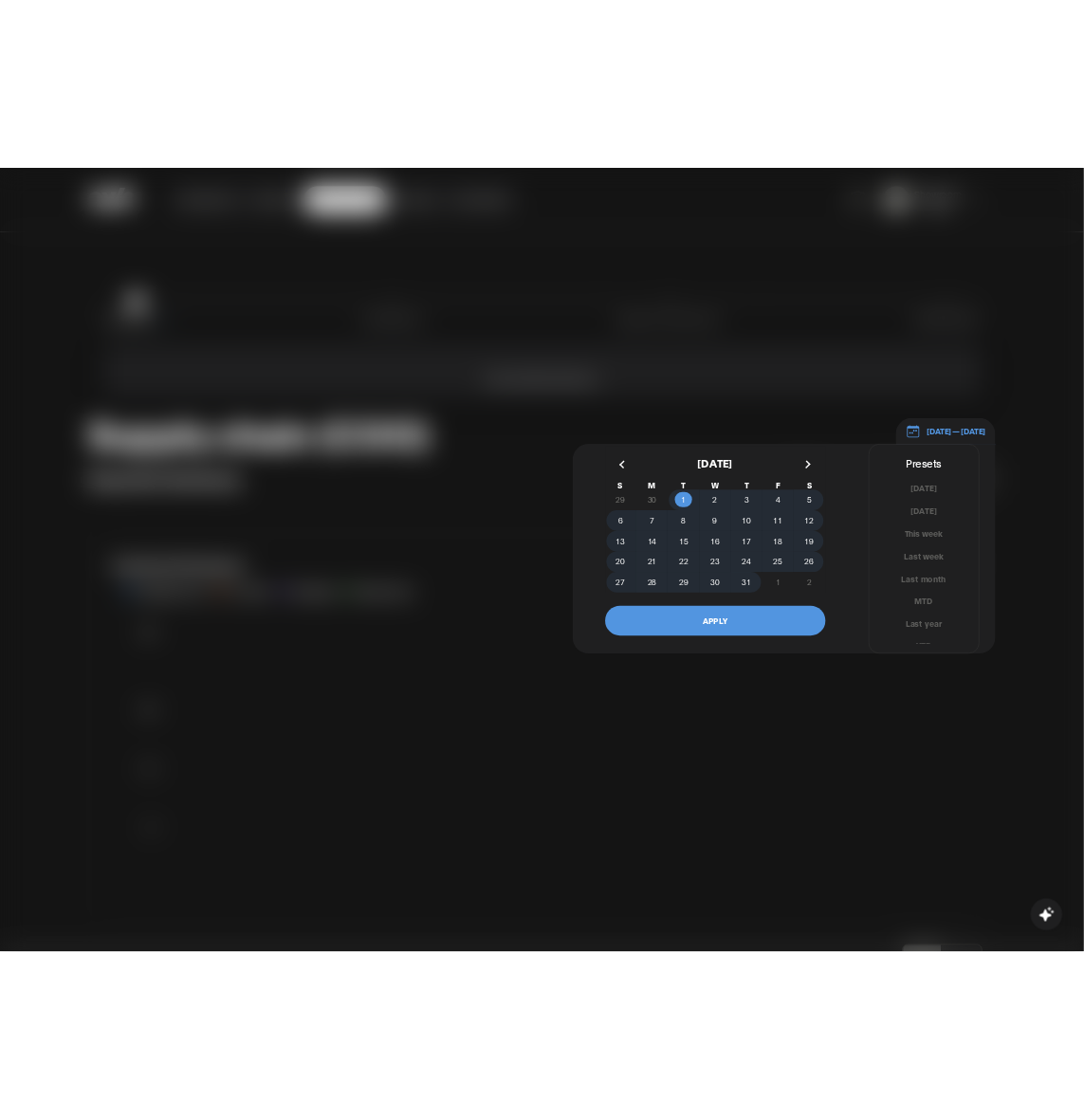
scroll to position [13, 0]
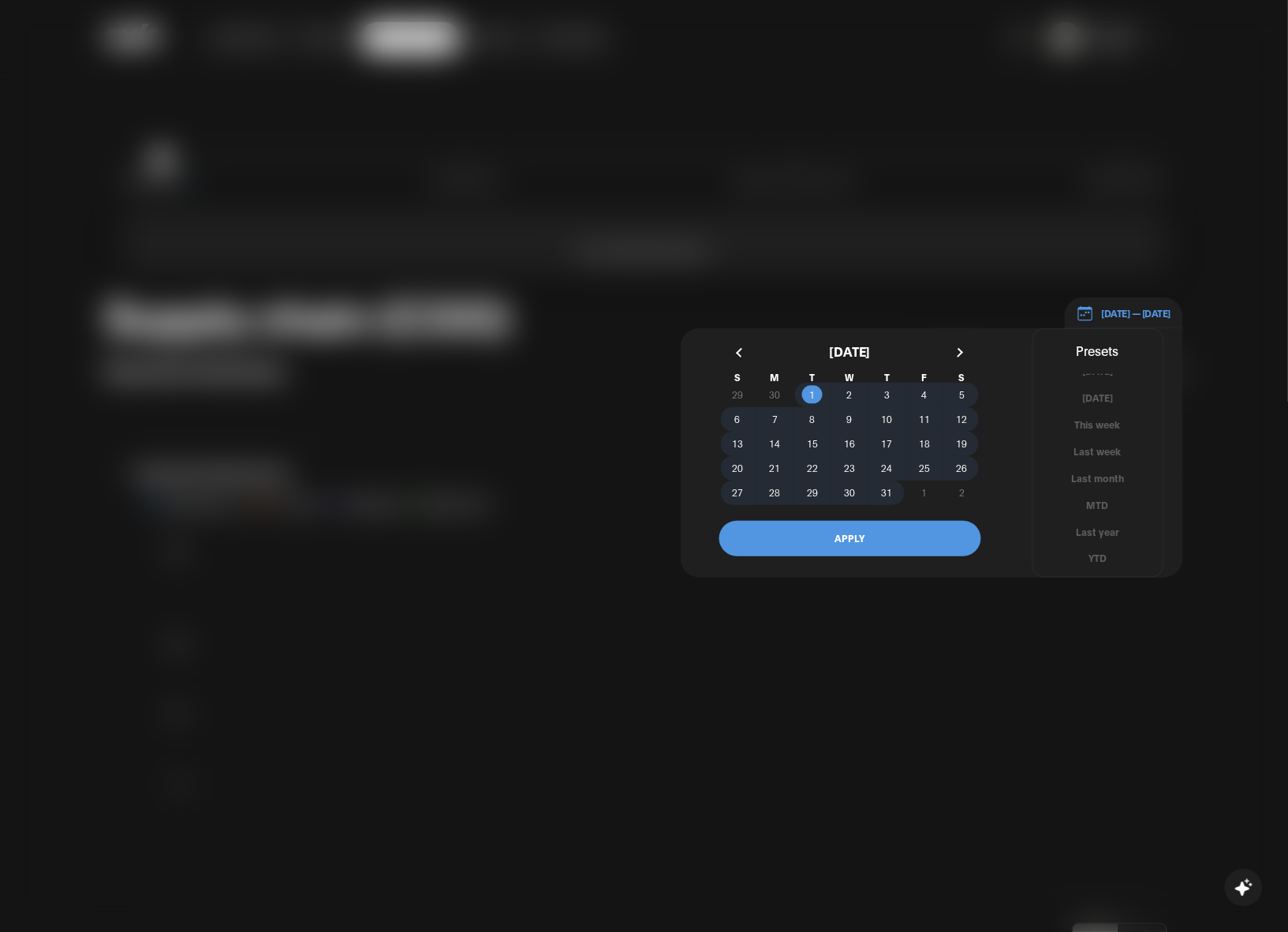
click at [1094, 555] on button "YTD" at bounding box center [1098, 558] width 130 height 15
click at [898, 543] on button "APPLY" at bounding box center [850, 539] width 262 height 35
